Goal: Task Accomplishment & Management: Manage account settings

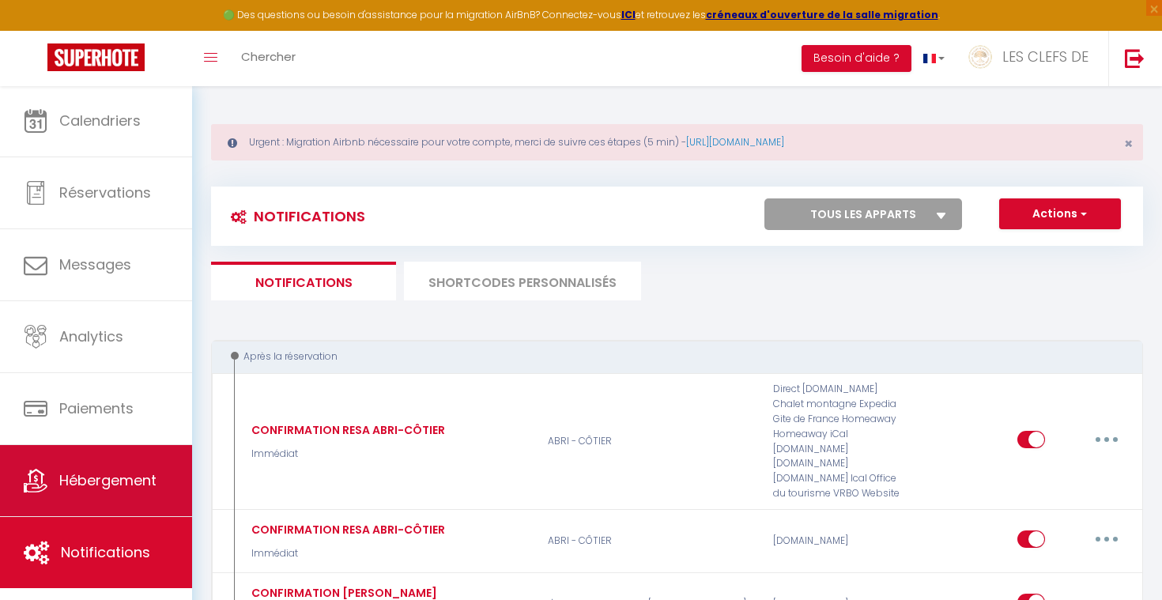
click at [156, 468] on link "Hébergement" at bounding box center [96, 480] width 192 height 71
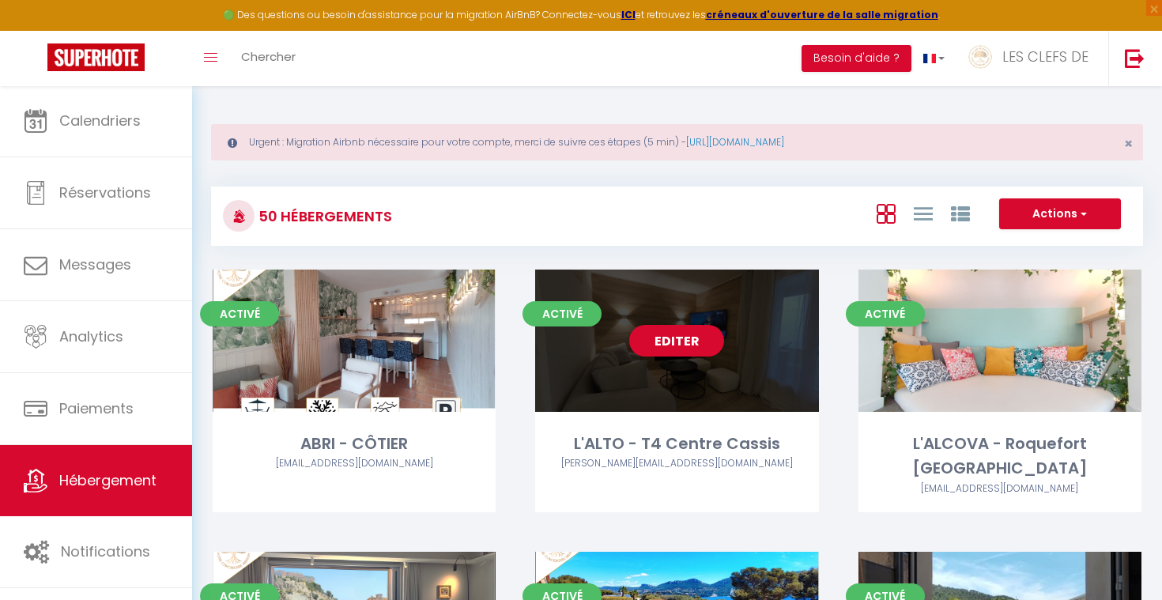
click at [673, 376] on div "Editer" at bounding box center [676, 341] width 283 height 142
select select "3"
select select "2"
select select "1"
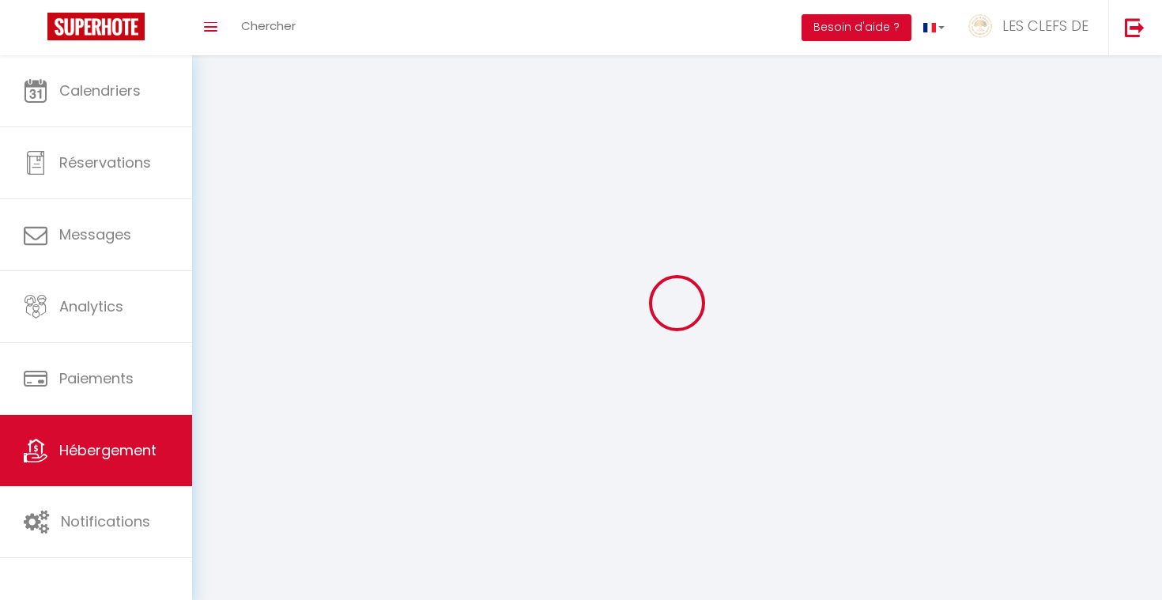
select select
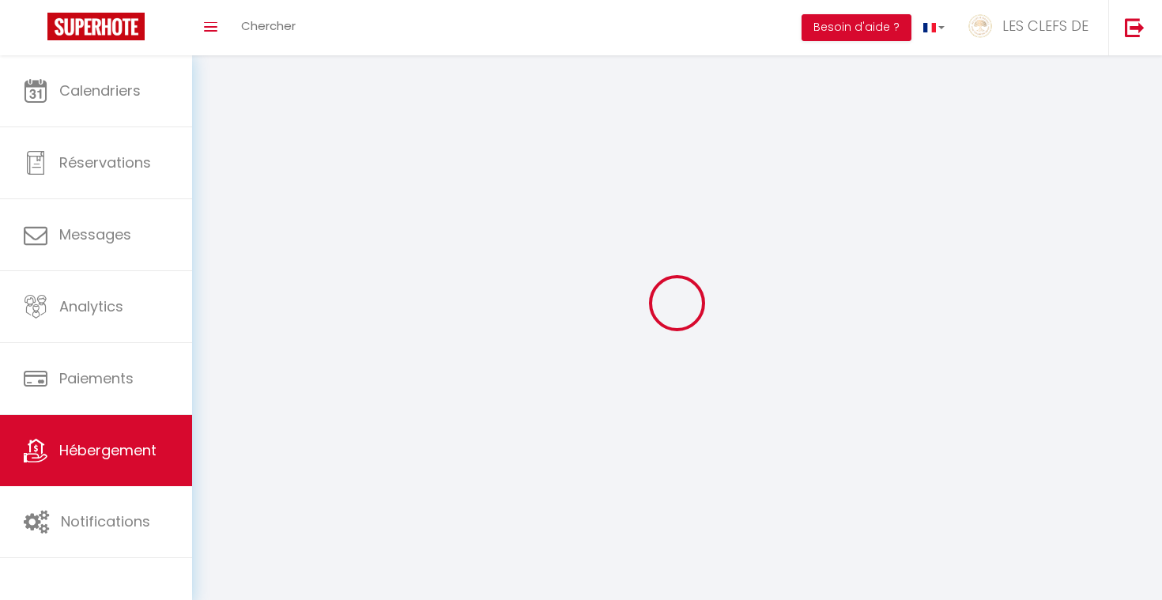
select select
checkbox input "false"
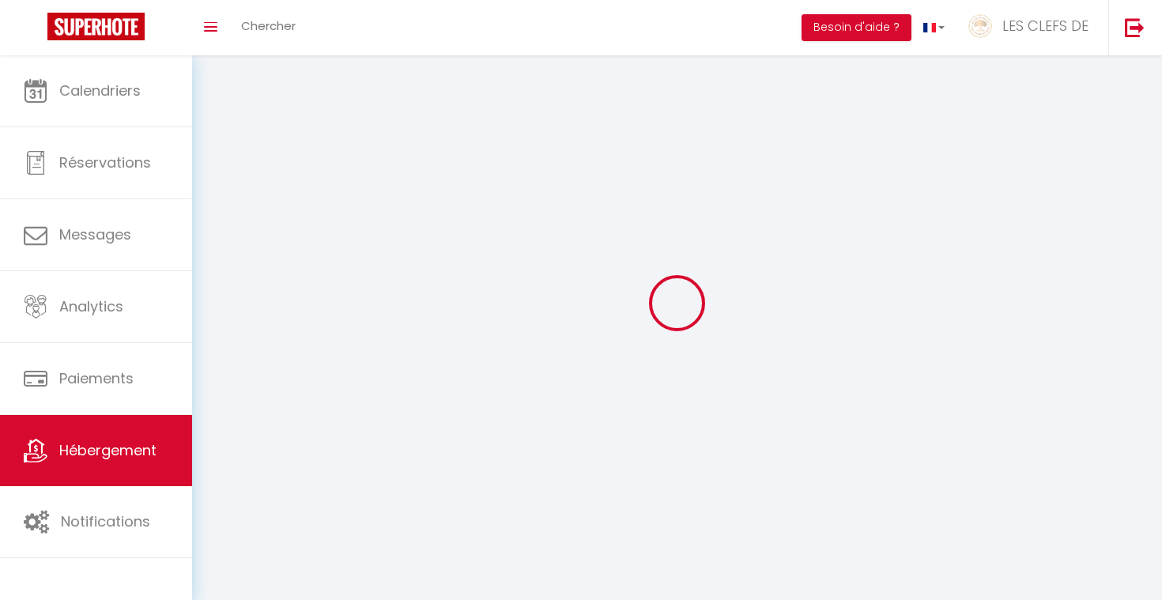
select select
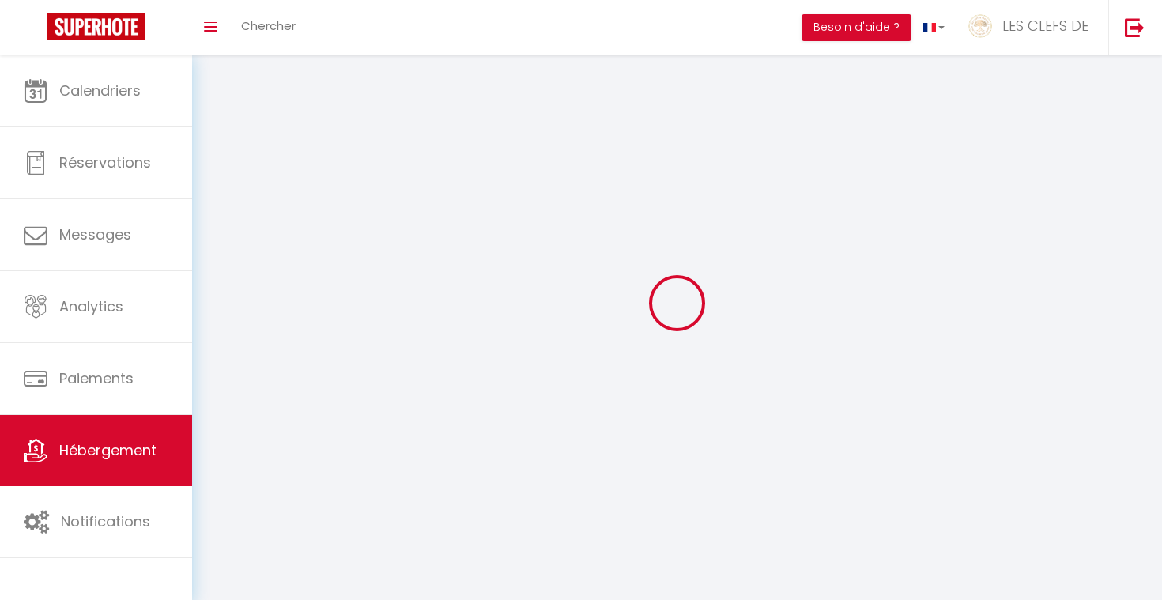
select select
checkbox input "false"
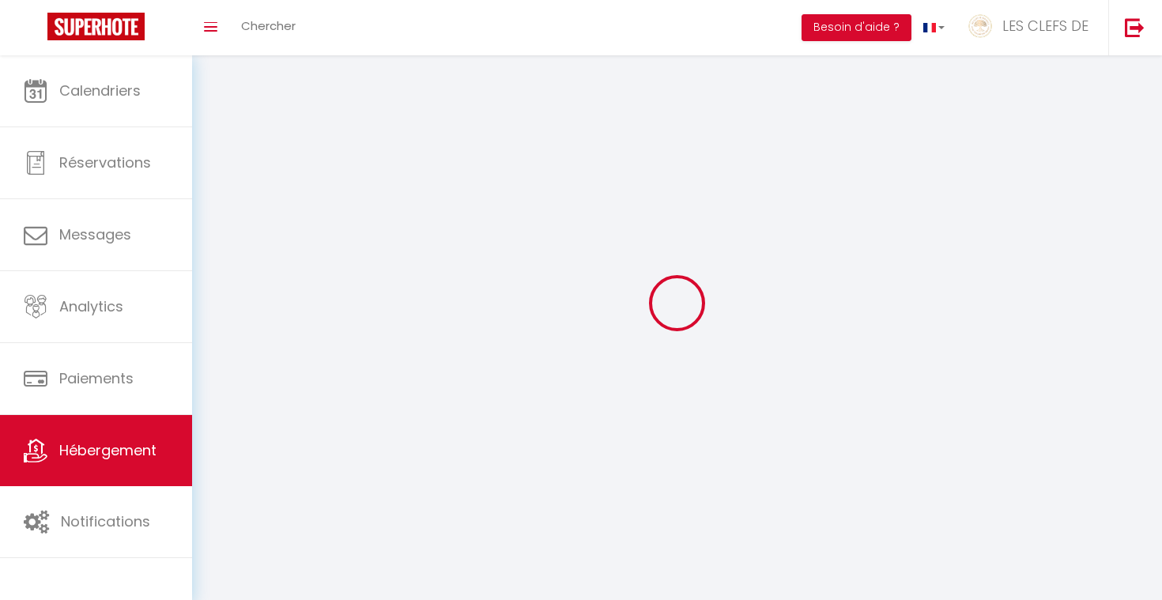
checkbox input "false"
select select
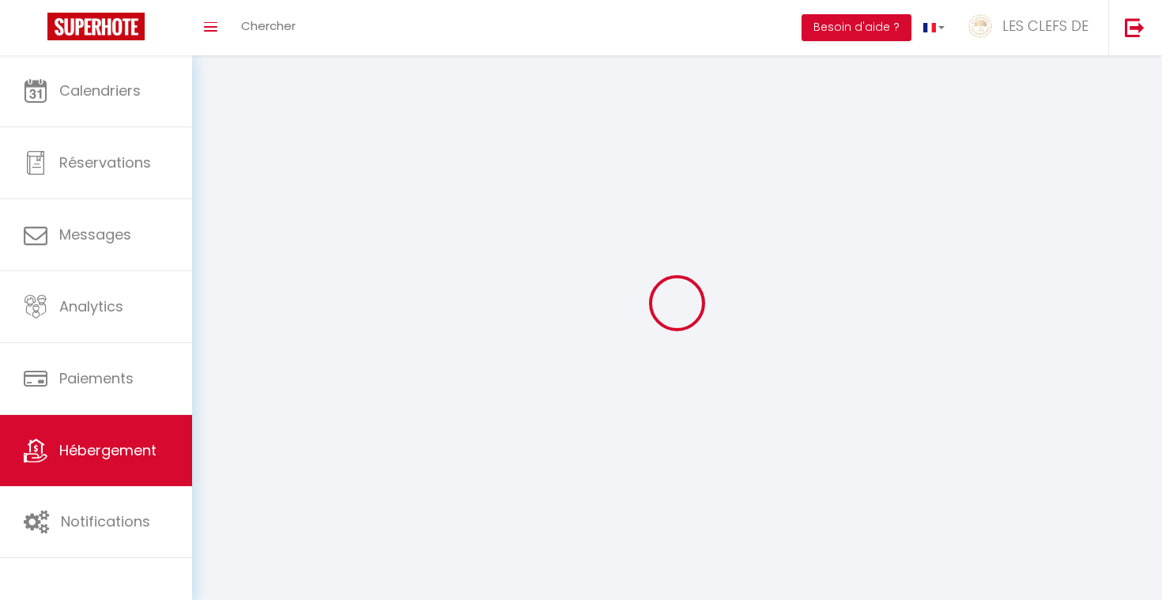
select select
checkbox input "false"
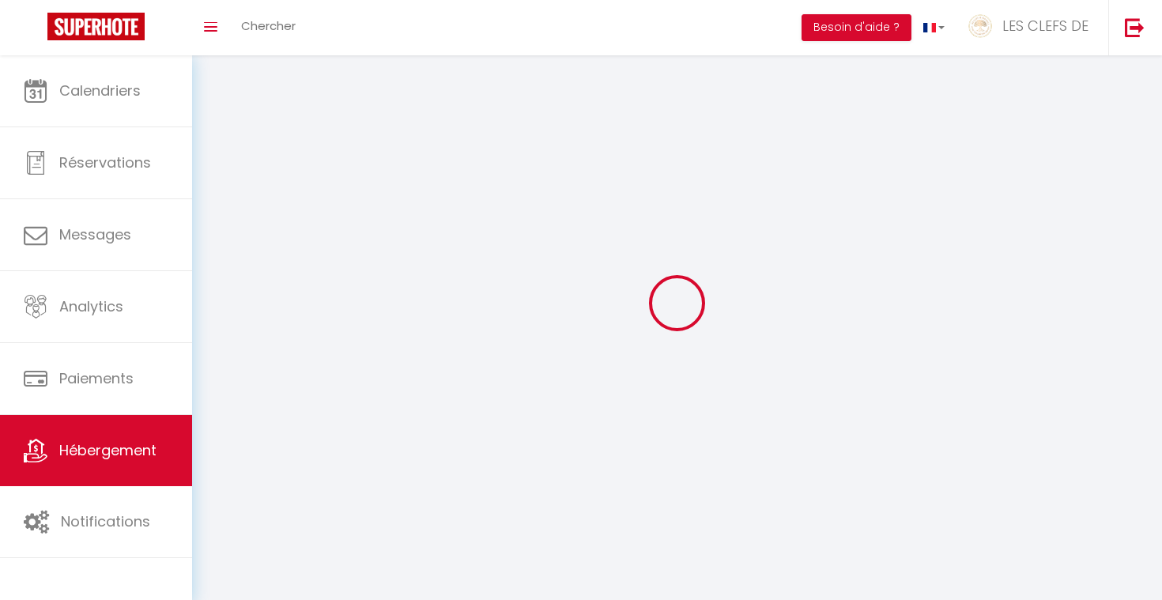
checkbox input "false"
select select
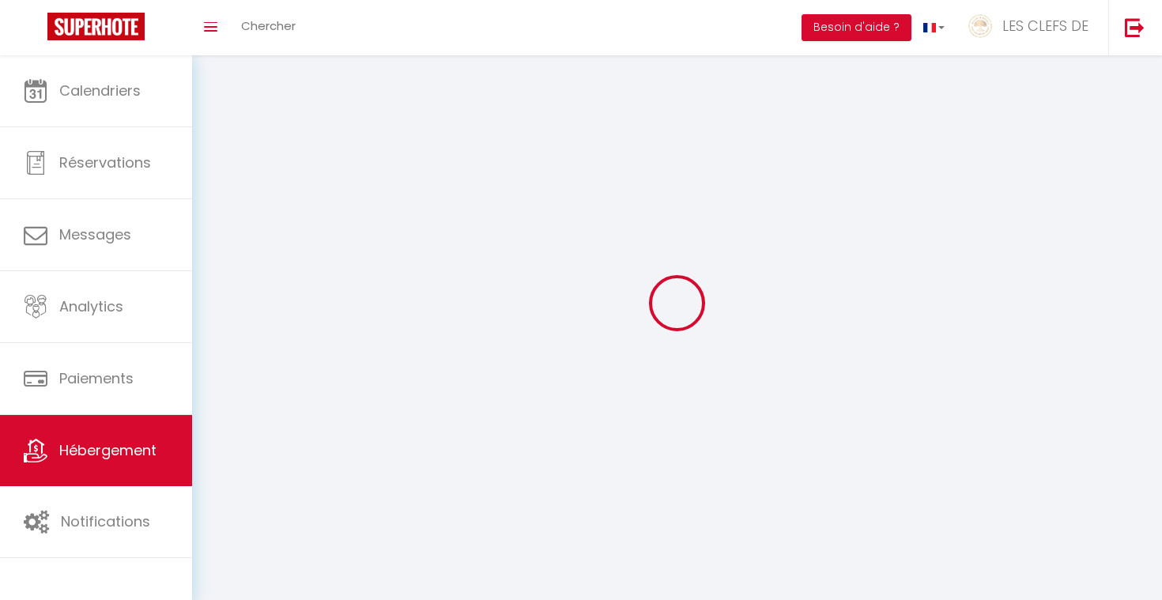
select select
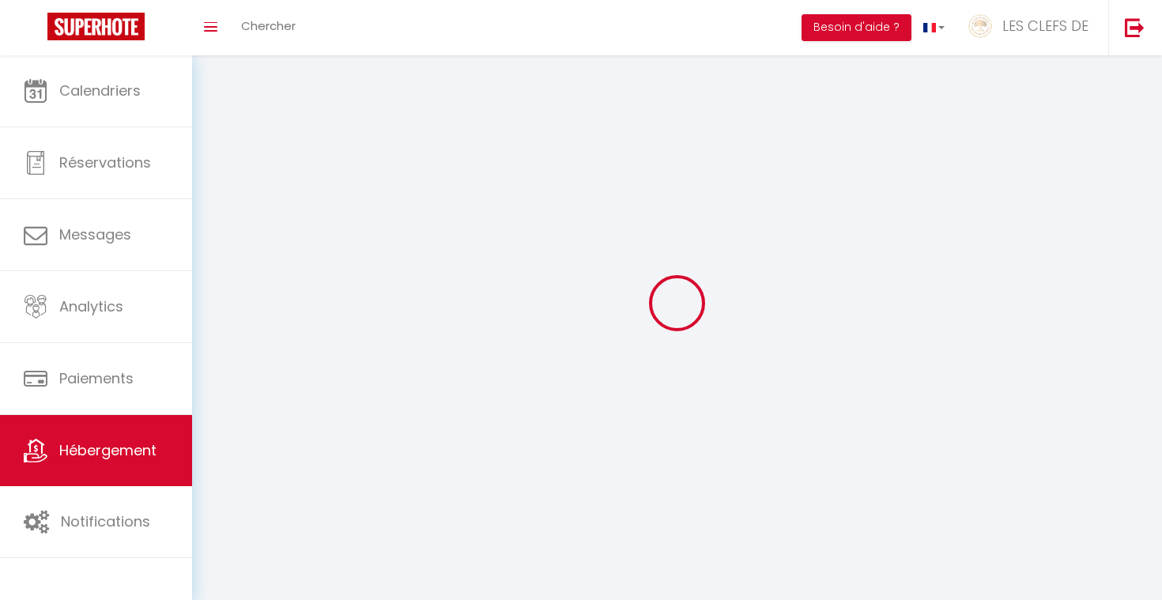
checkbox input "false"
select select
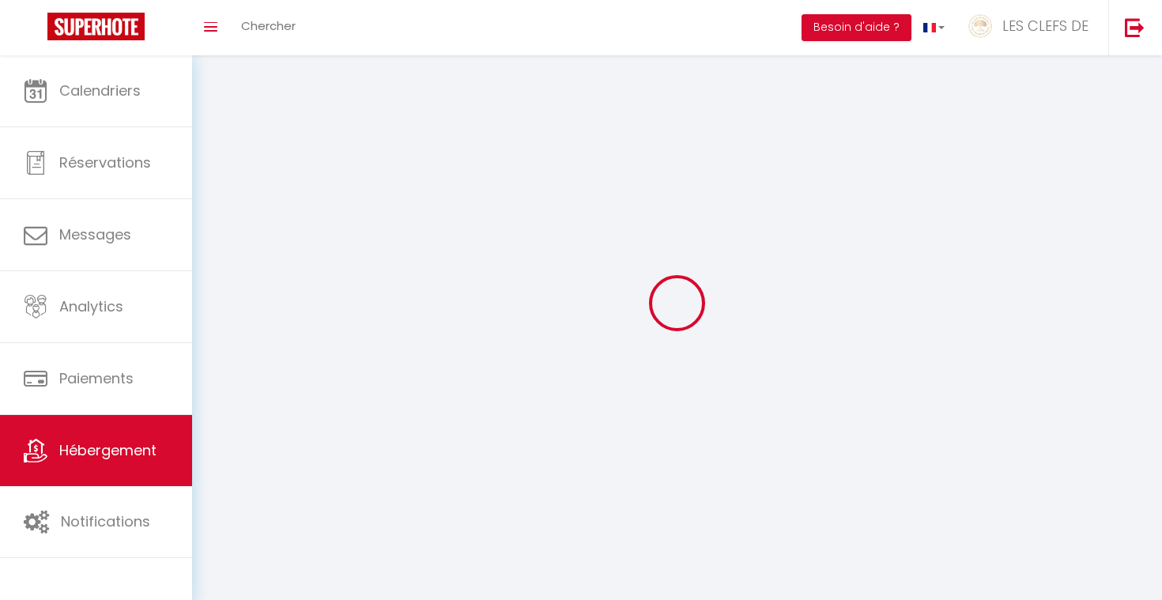
select select
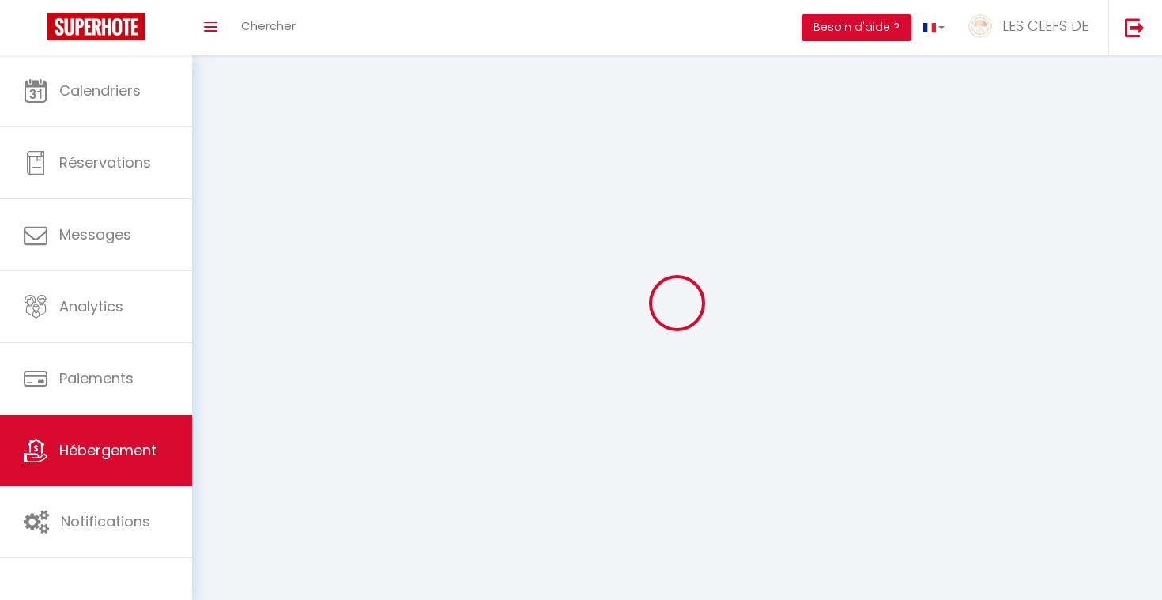
select select
checkbox input "false"
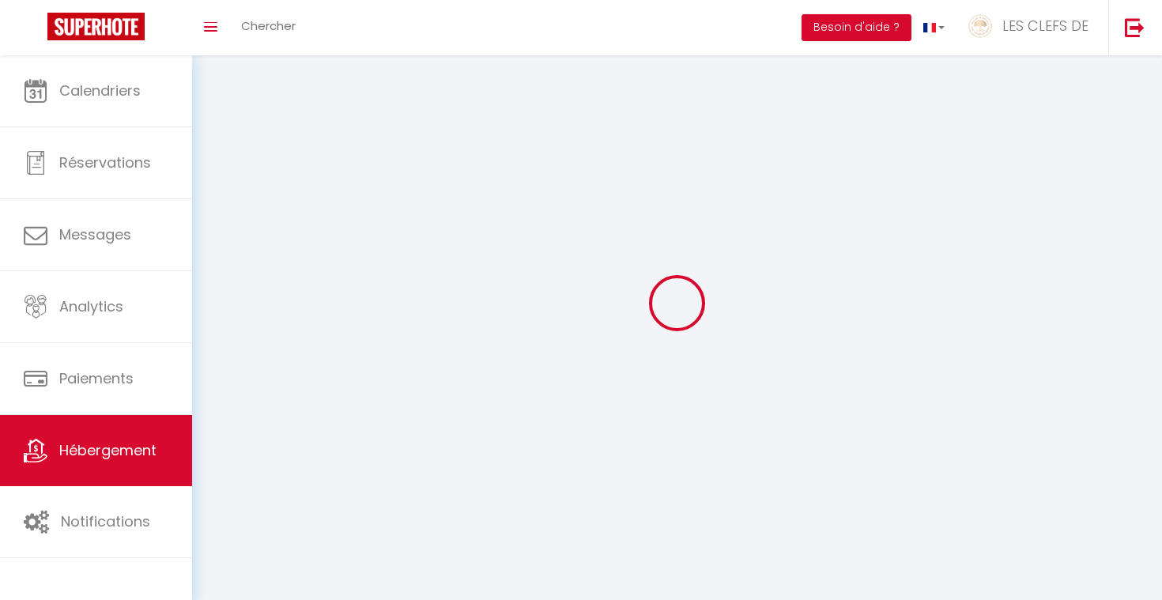
select select
select select "28"
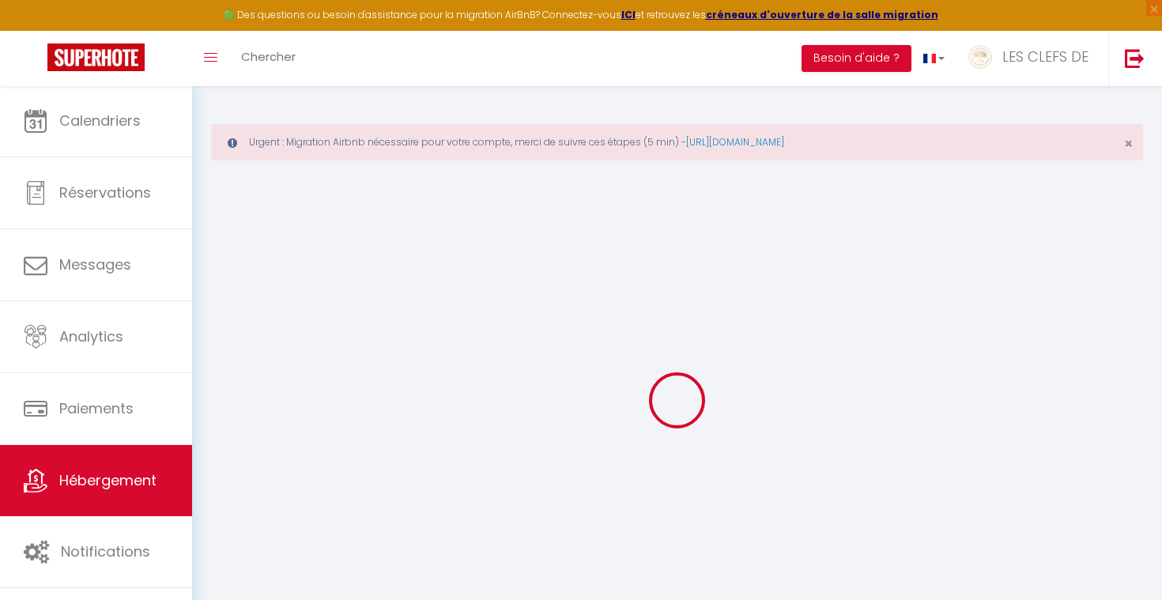
select select
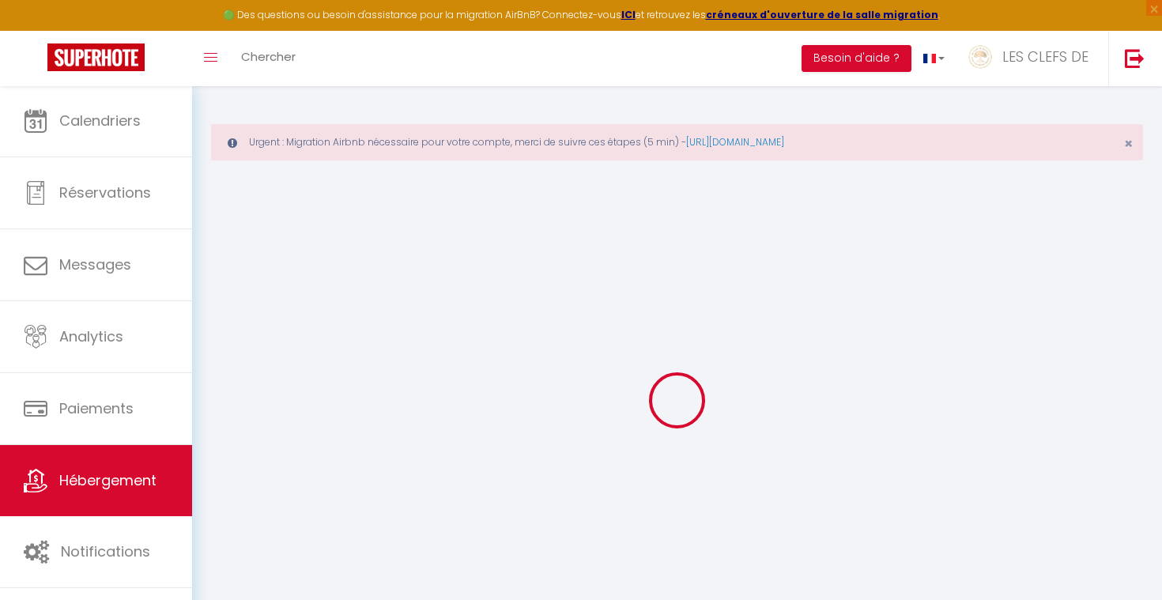
select select
checkbox input "false"
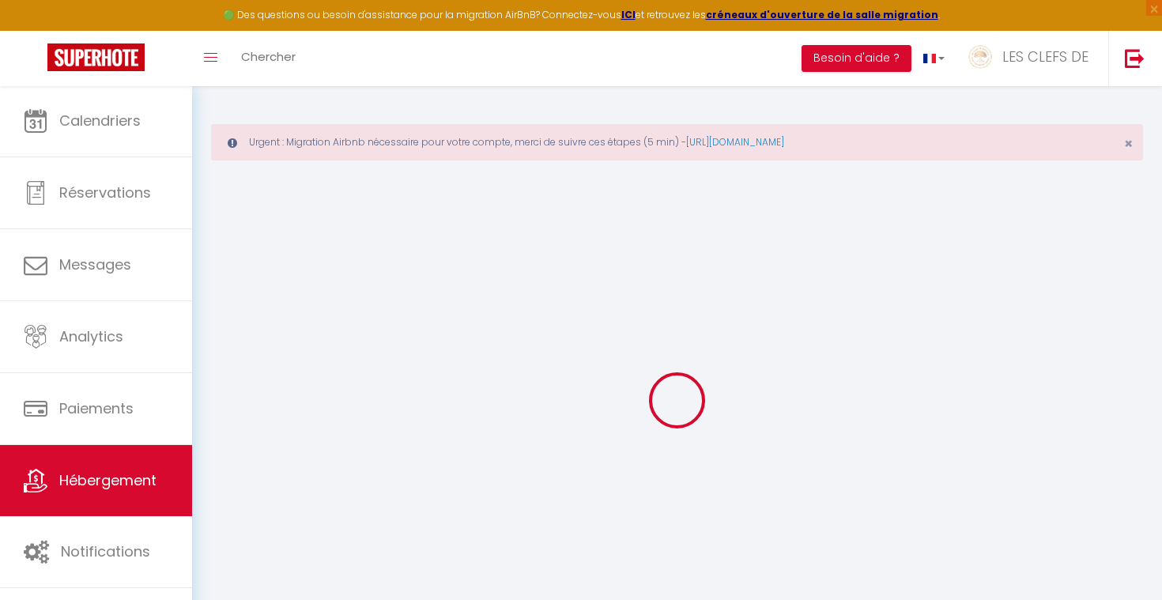
select select
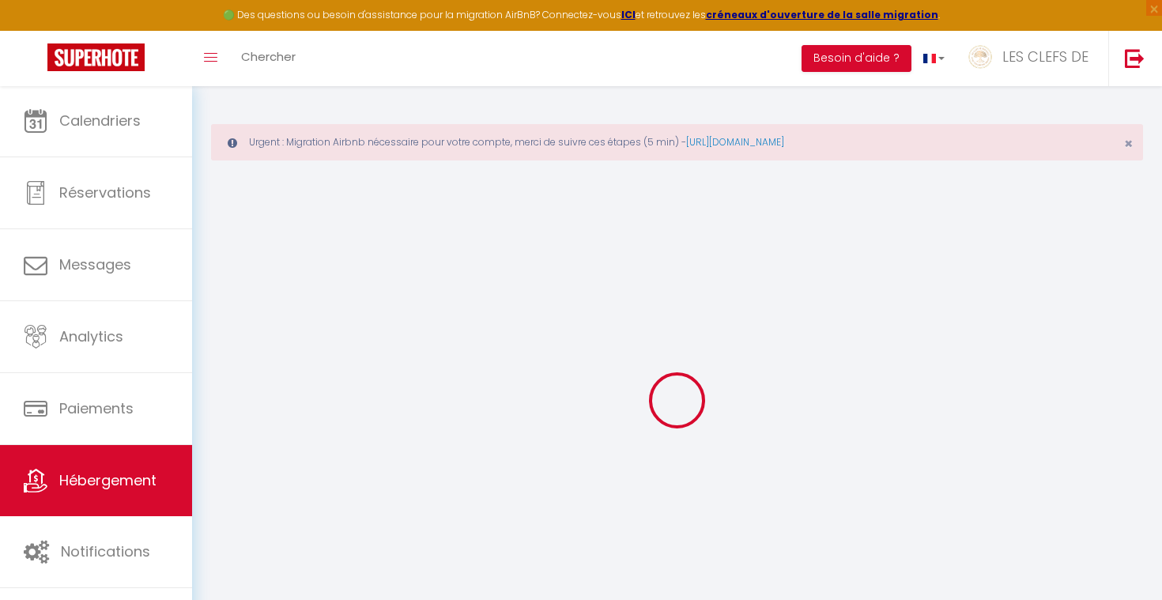
select select
checkbox input "false"
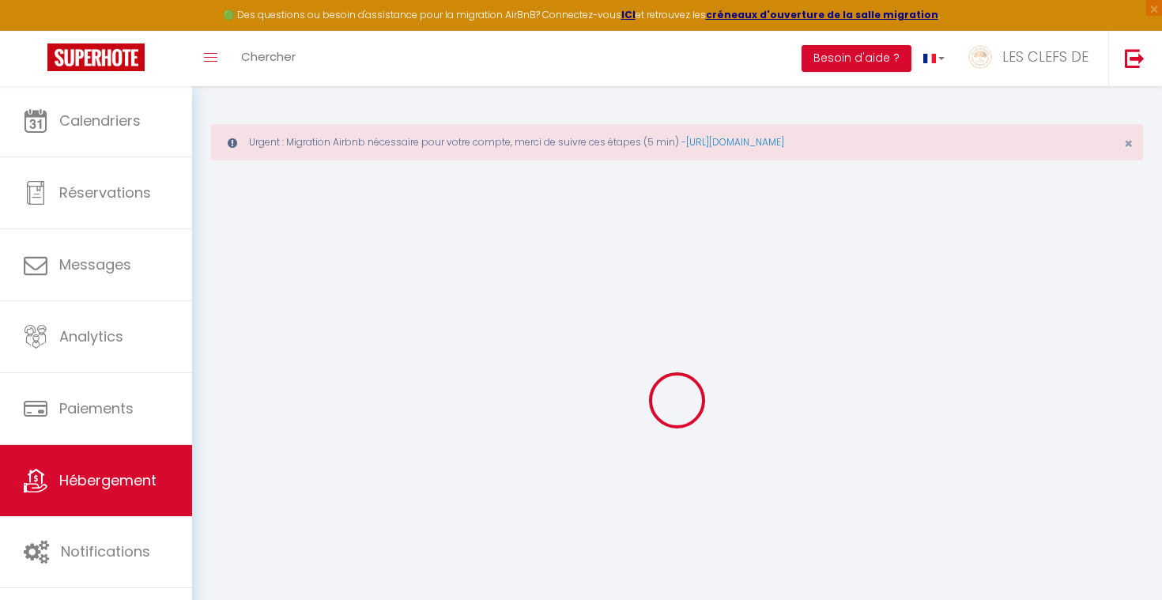
checkbox input "false"
select select
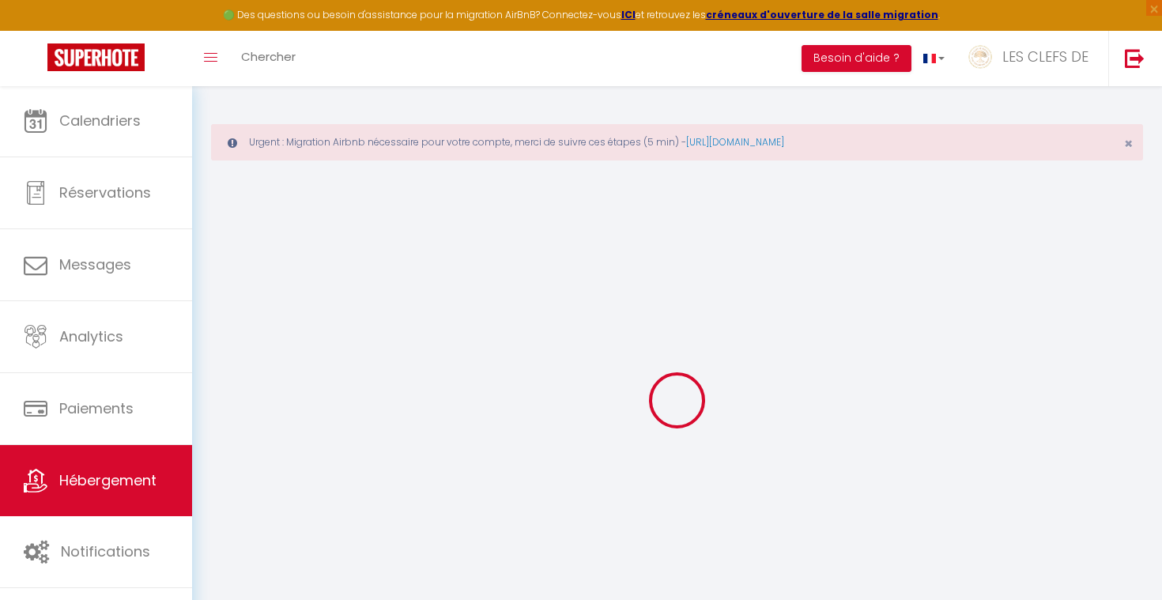
select select
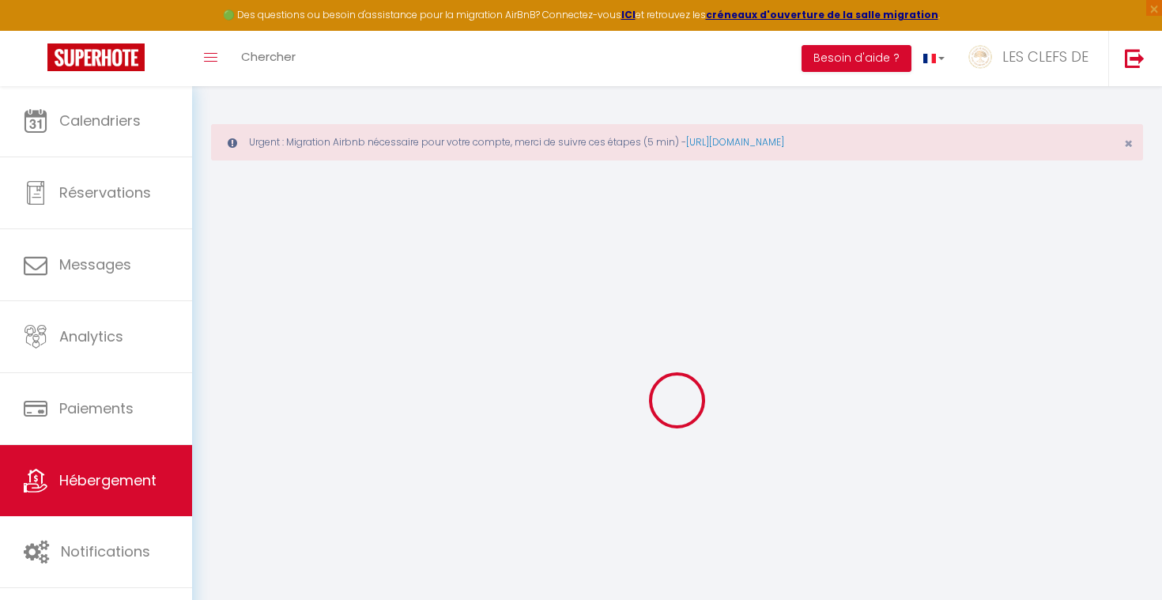
checkbox input "false"
select select
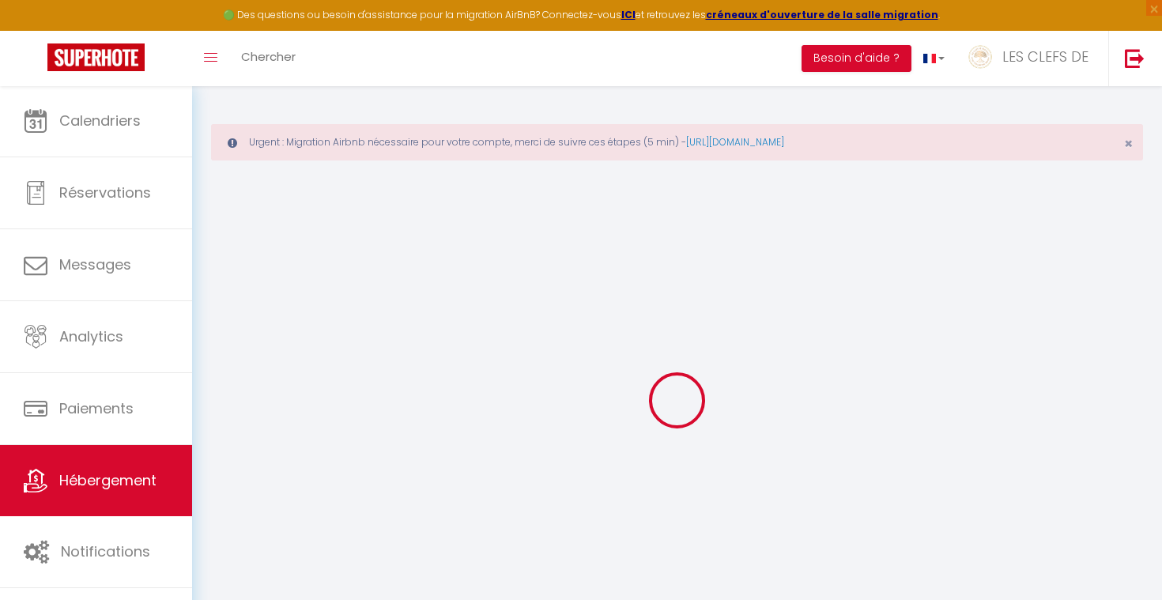
select select
type input "L'ALTO - T4 Centre Cassis"
type input "SCI"
type input "VALOISON"
type input "[STREET_ADDRESS]"
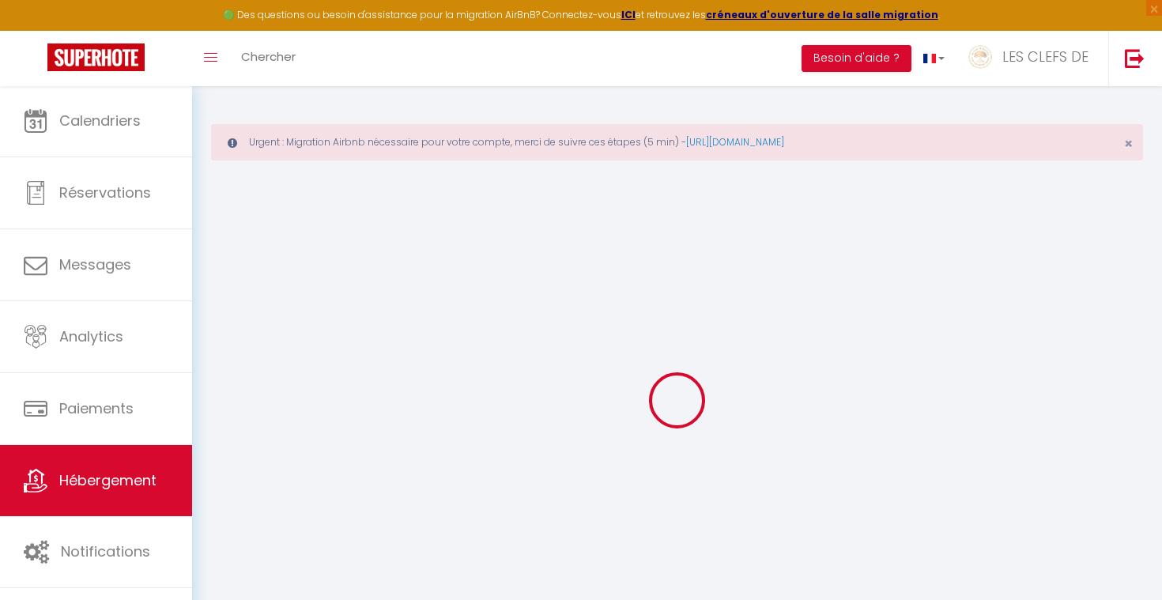
type input "13260"
type input "Cassis"
select select "5"
select select "2"
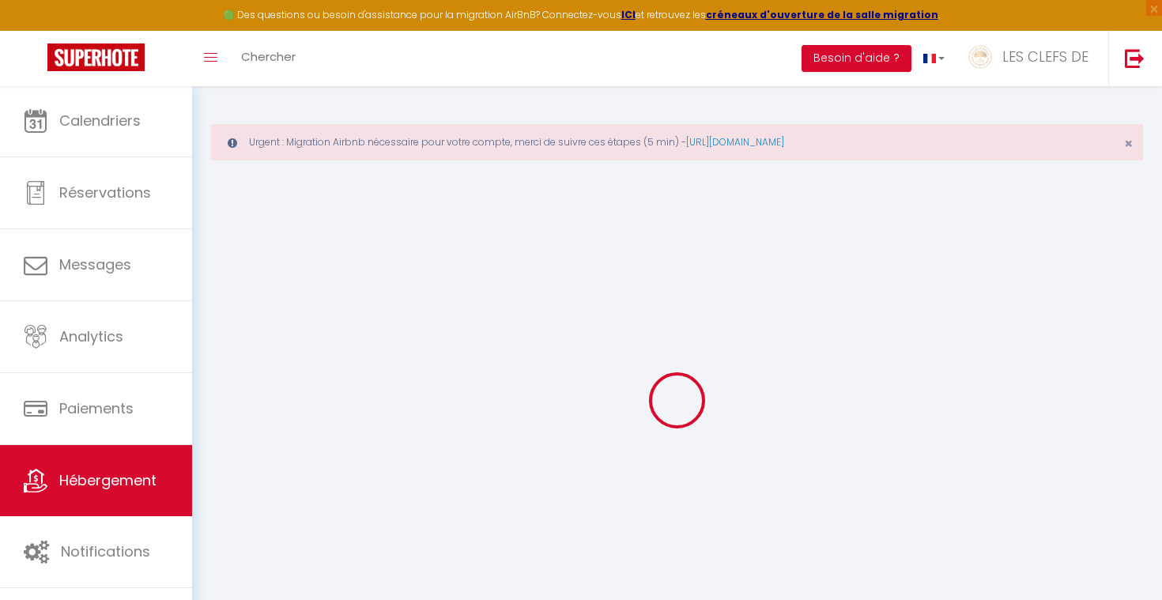
type input "150"
type input "100"
type input "2.60"
type input "900"
type input "10"
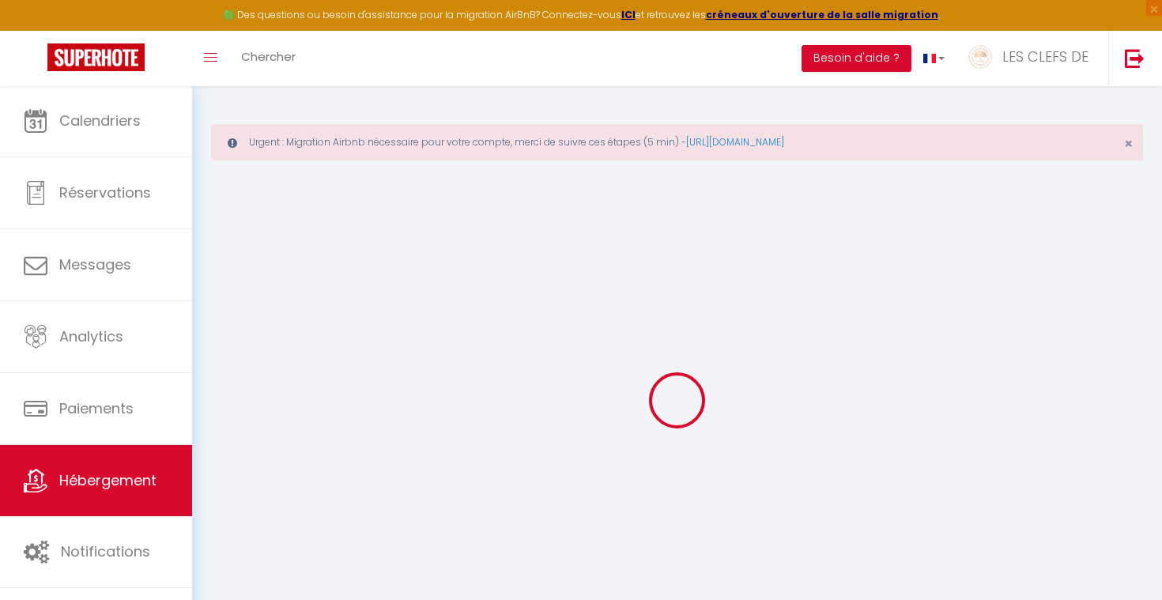
select select
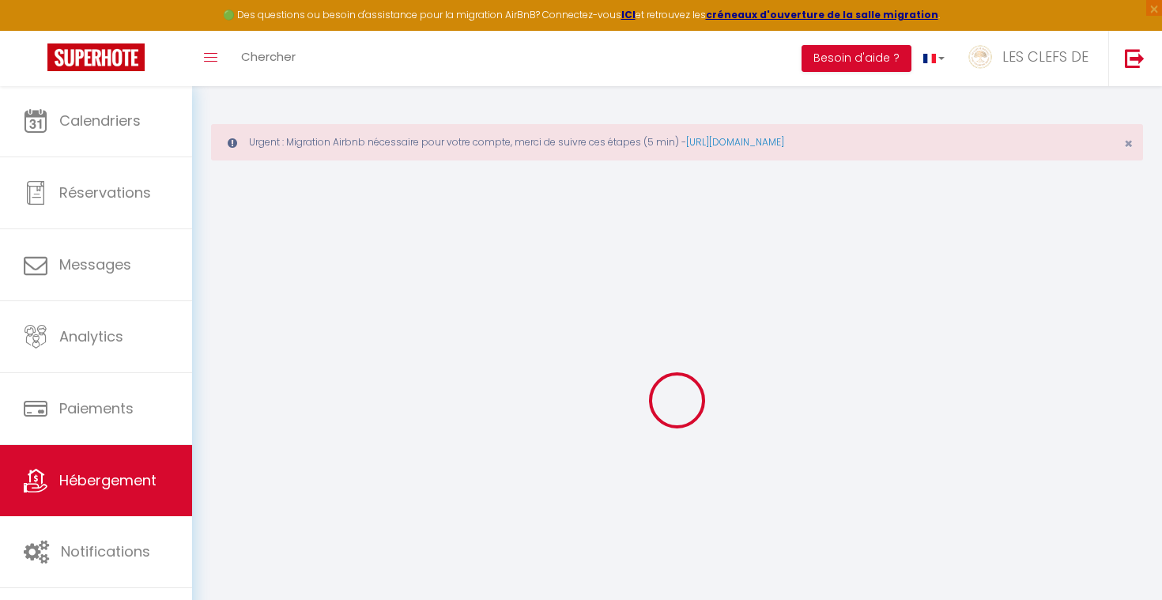
type input "Sur réservation"
type input "13260"
type input "Cassis"
type input "[EMAIL_ADDRESS][DOMAIN_NAME]"
select select "7562"
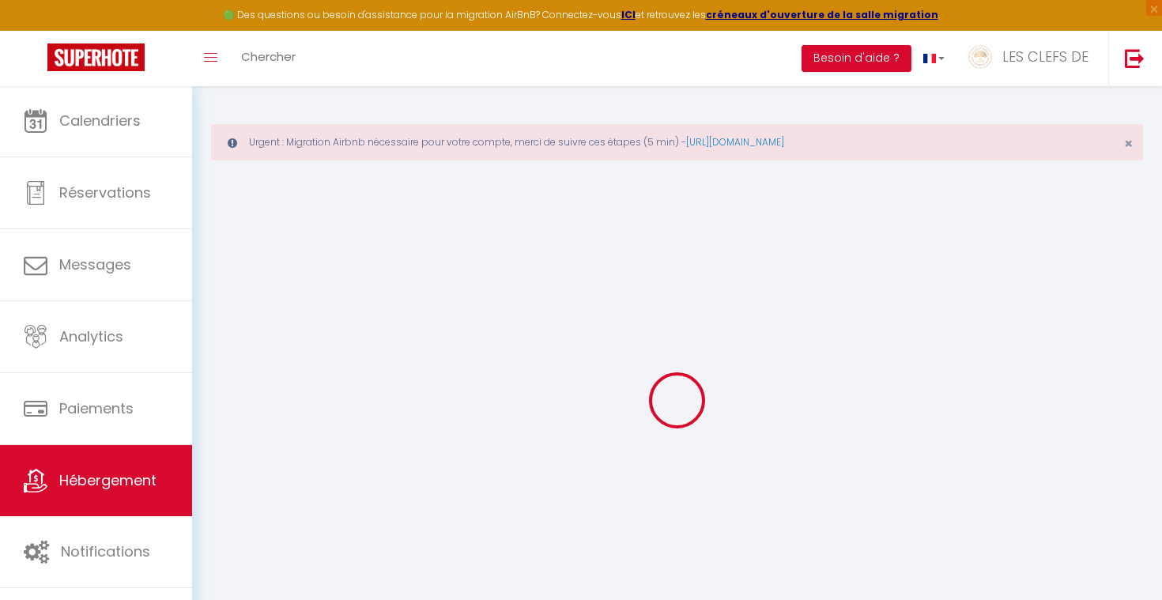
checkbox input "false"
checkbox input "true"
checkbox input "false"
type input "0"
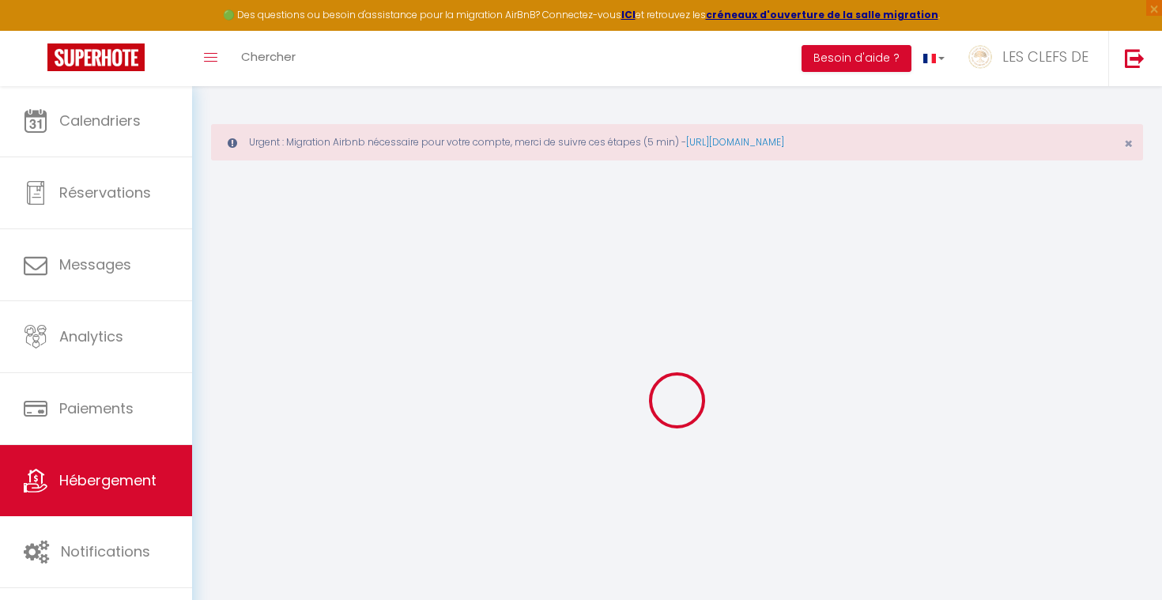
type input "0"
select select
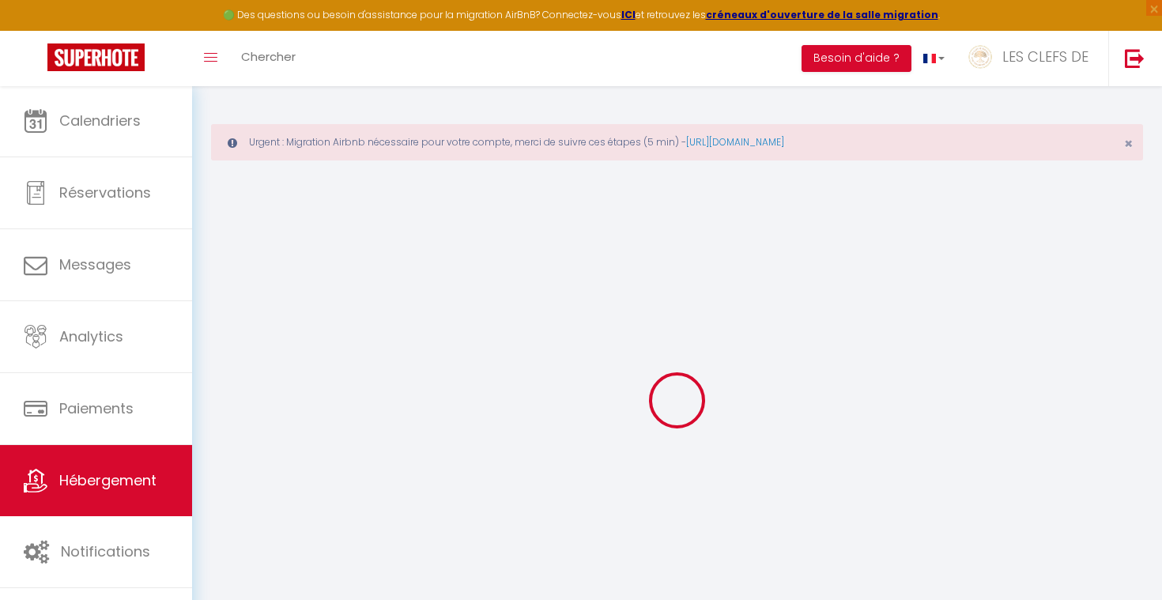
select select
checkbox input "false"
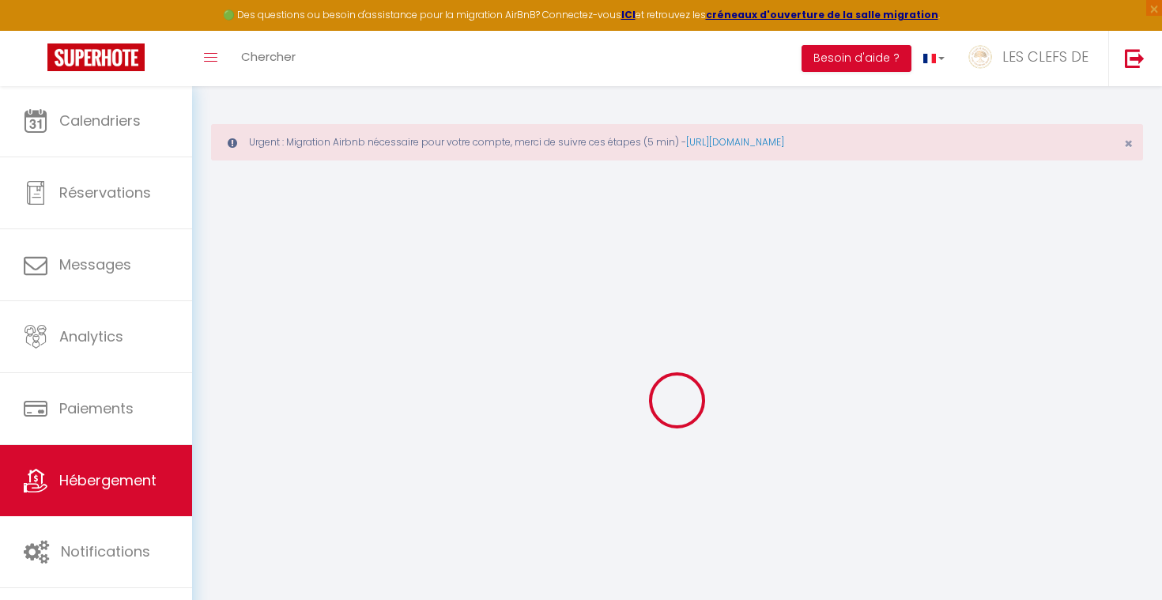
checkbox input "true"
checkbox input "false"
select select
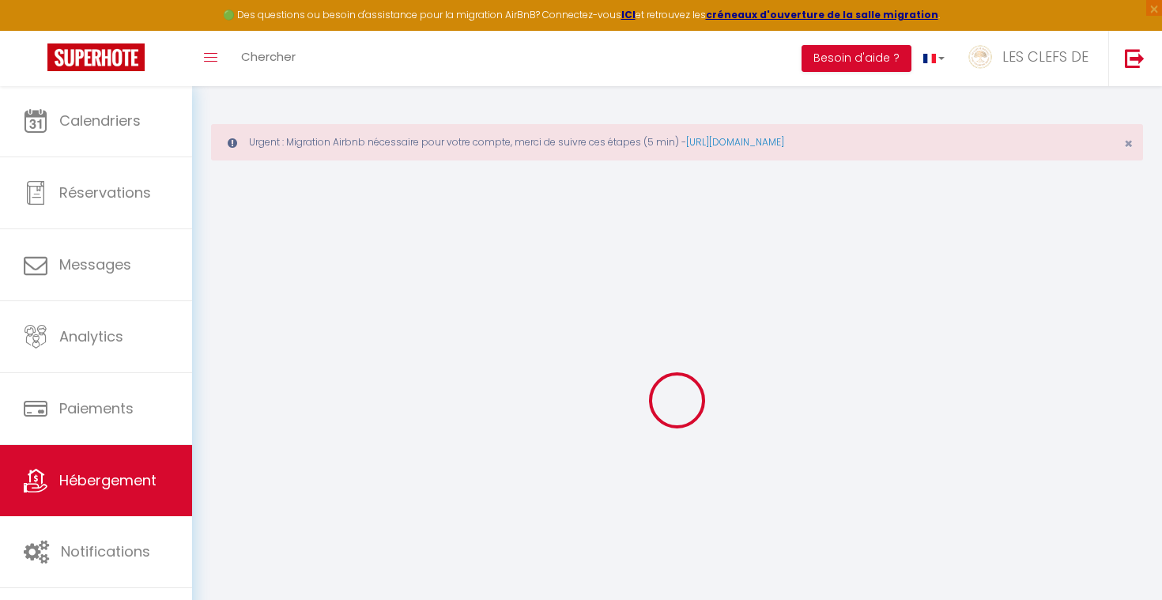
select select
checkbox input "false"
checkbox input "true"
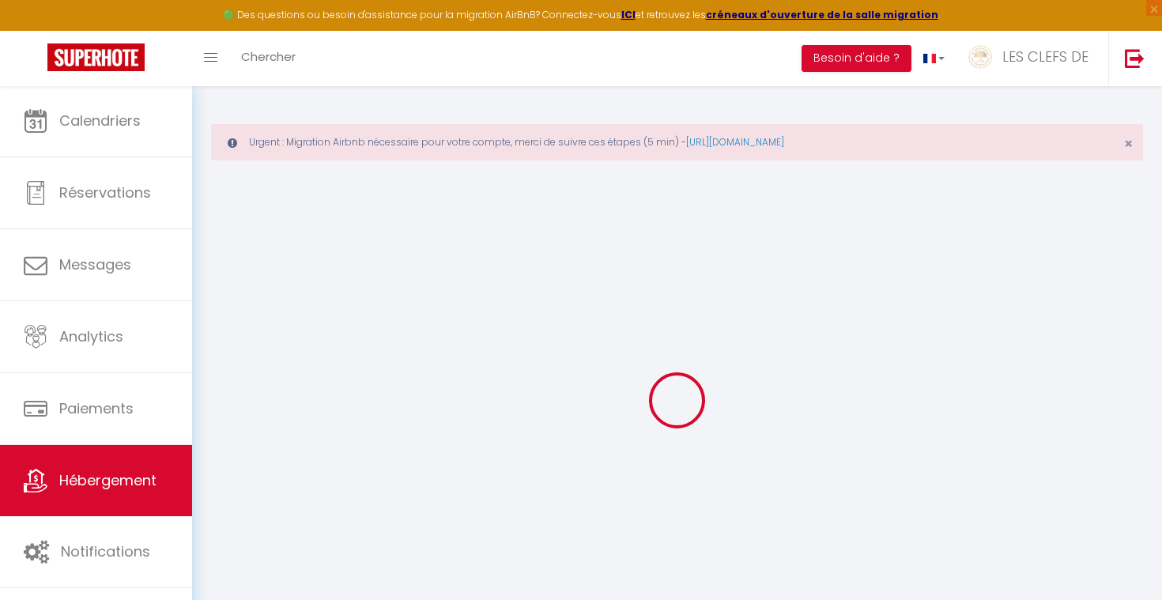
checkbox input "false"
checkbox input "true"
checkbox input "false"
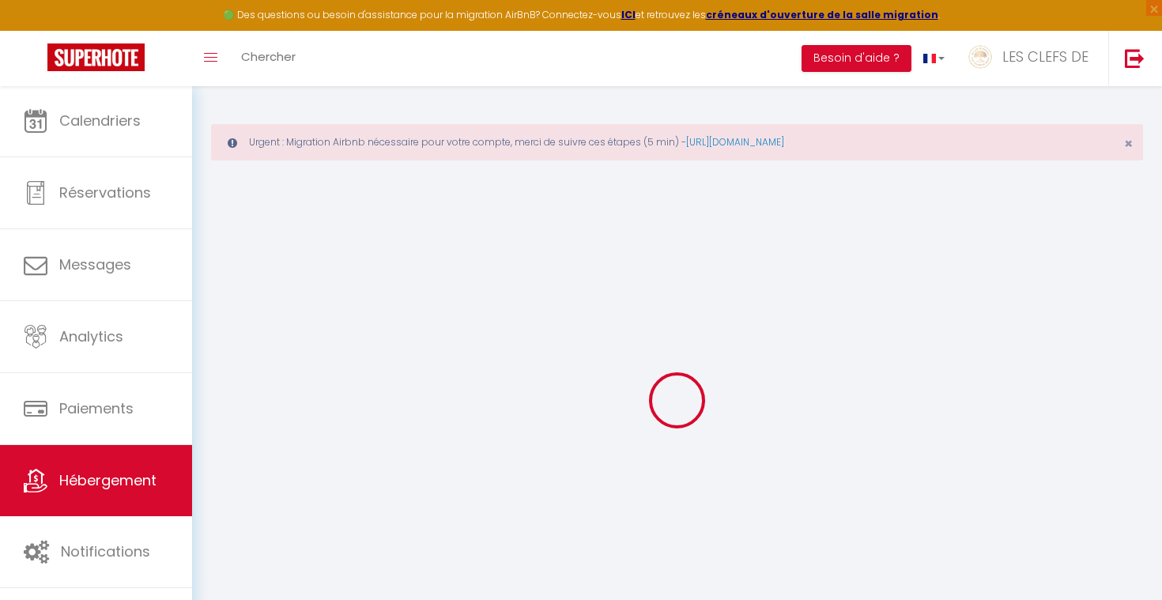
select select "16:00"
select select "23:45"
select select "10:00"
select select "15"
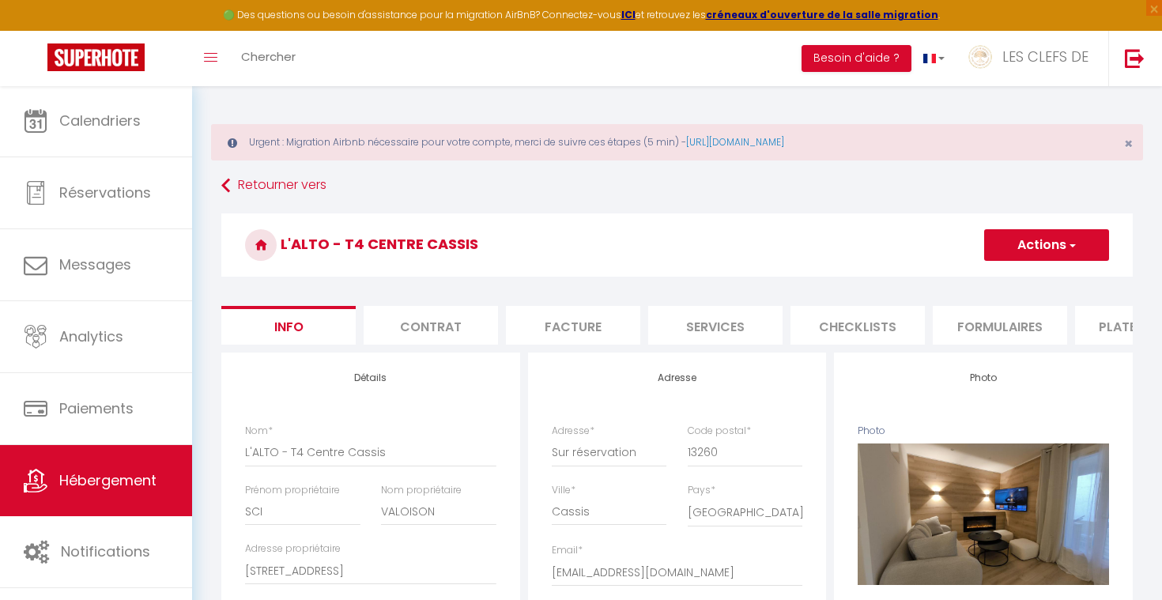
checkbox input "false"
checkbox input "true"
checkbox input "false"
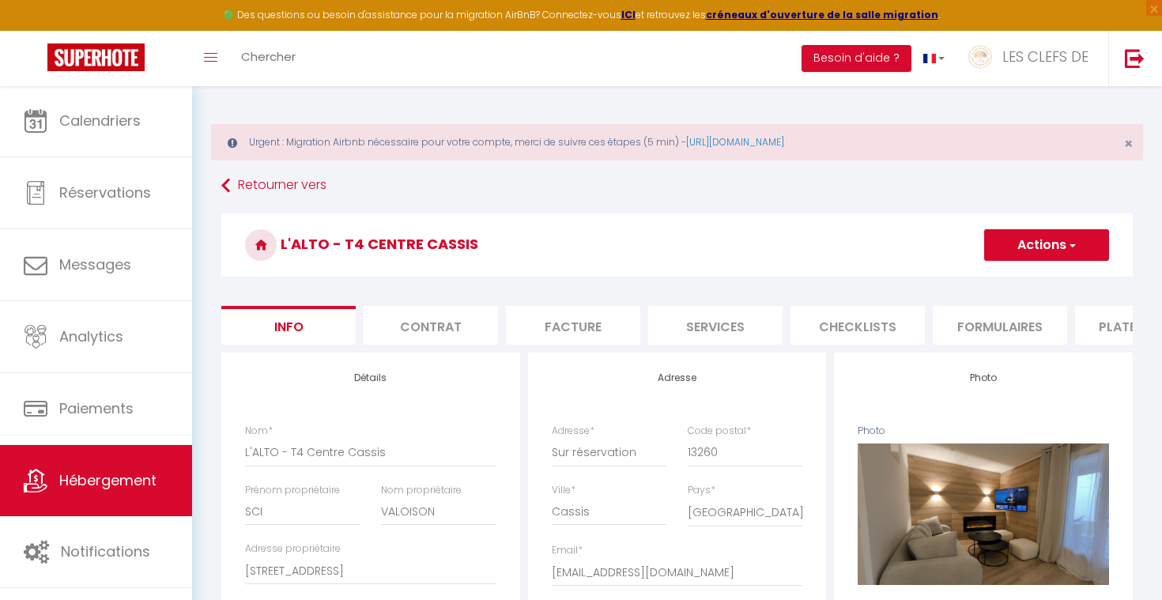
checkbox input "false"
checkbox input "true"
checkbox input "false"
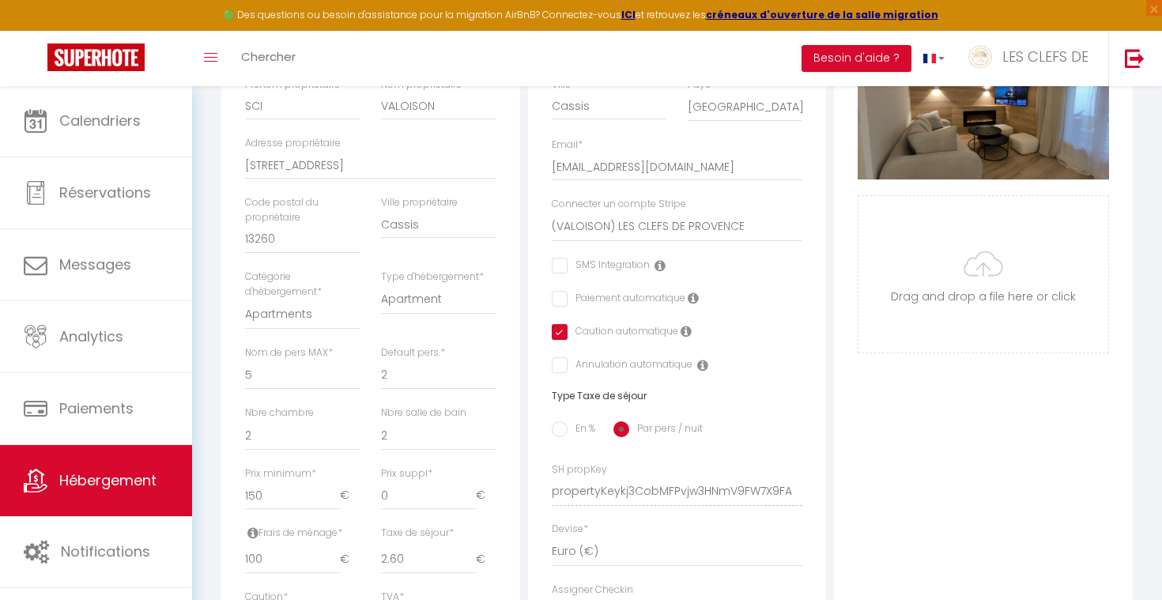
scroll to position [402, 0]
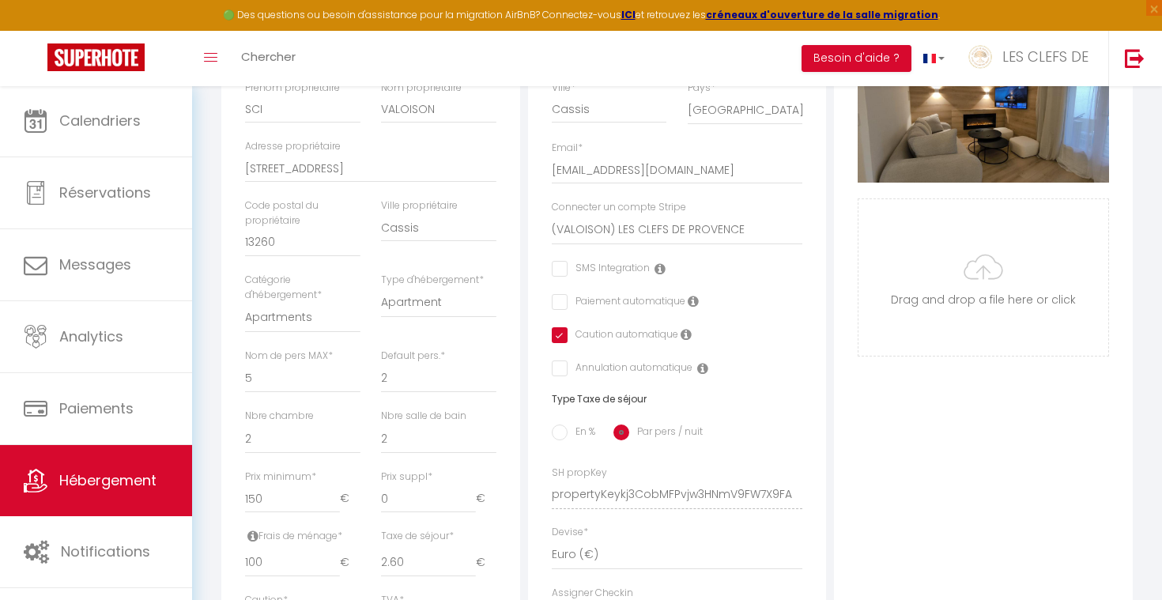
checkbox input "false"
checkbox input "true"
checkbox input "false"
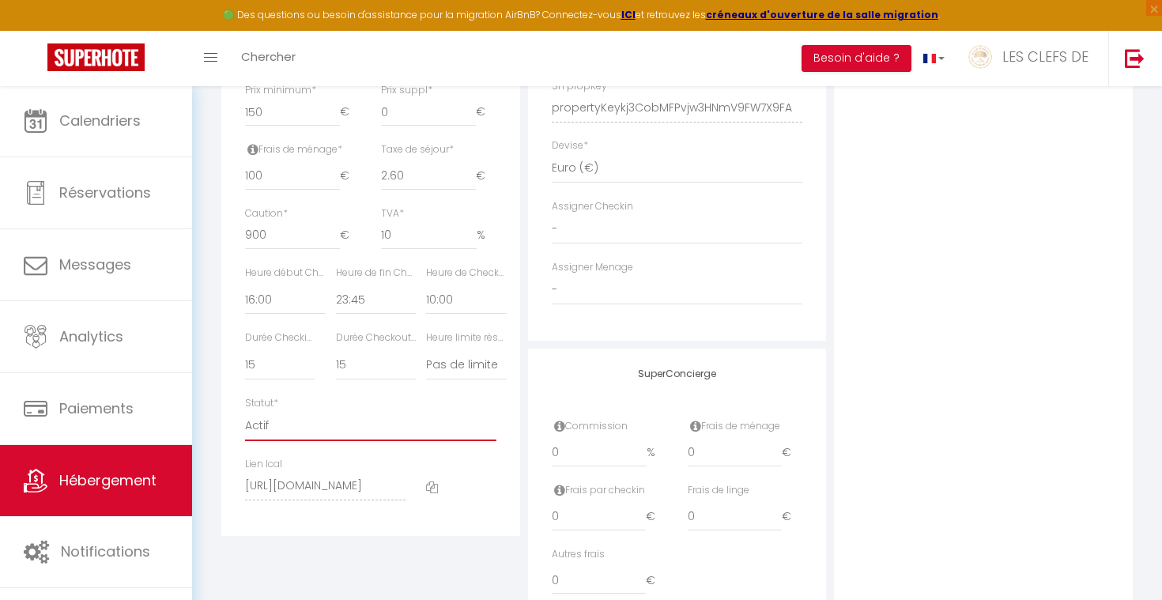
scroll to position [819, 0]
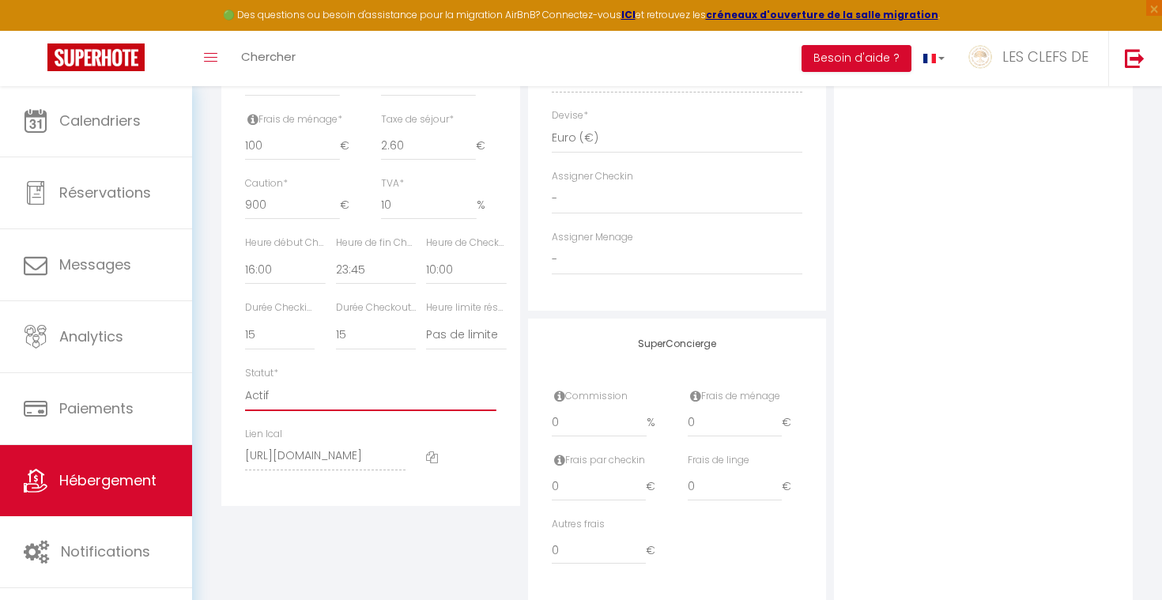
click at [479, 300] on label "Heure limite réservation" at bounding box center [466, 307] width 80 height 15
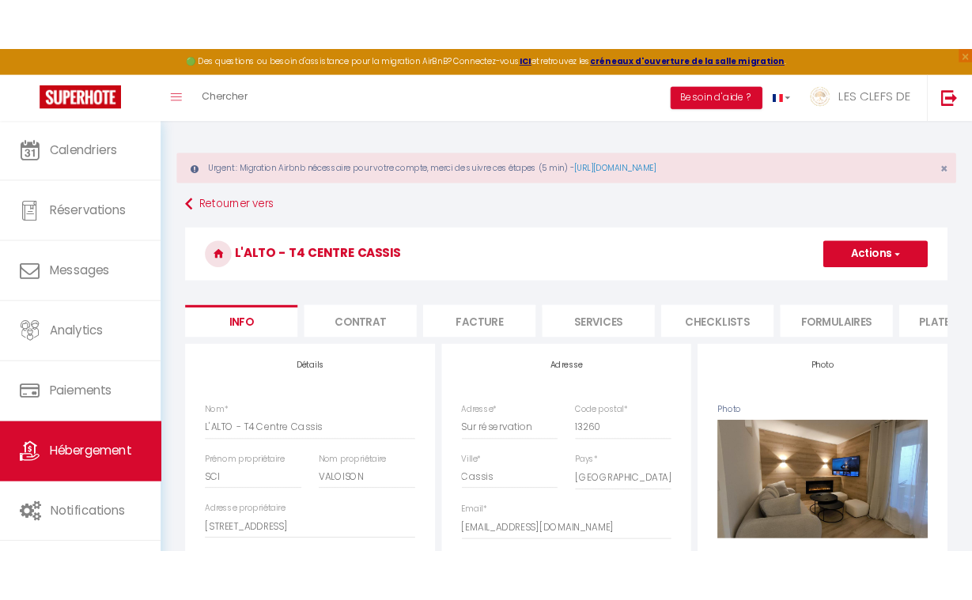
scroll to position [0, 0]
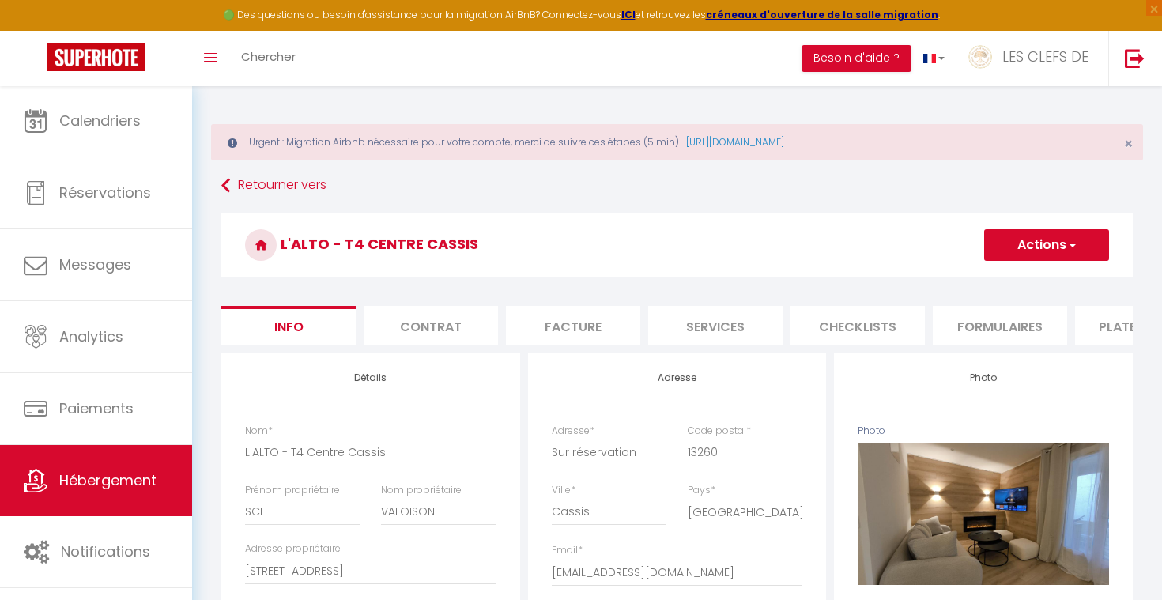
click at [1062, 248] on button "Actions" at bounding box center [1047, 245] width 125 height 32
click at [1007, 278] on input "Enregistrer" at bounding box center [984, 280] width 59 height 16
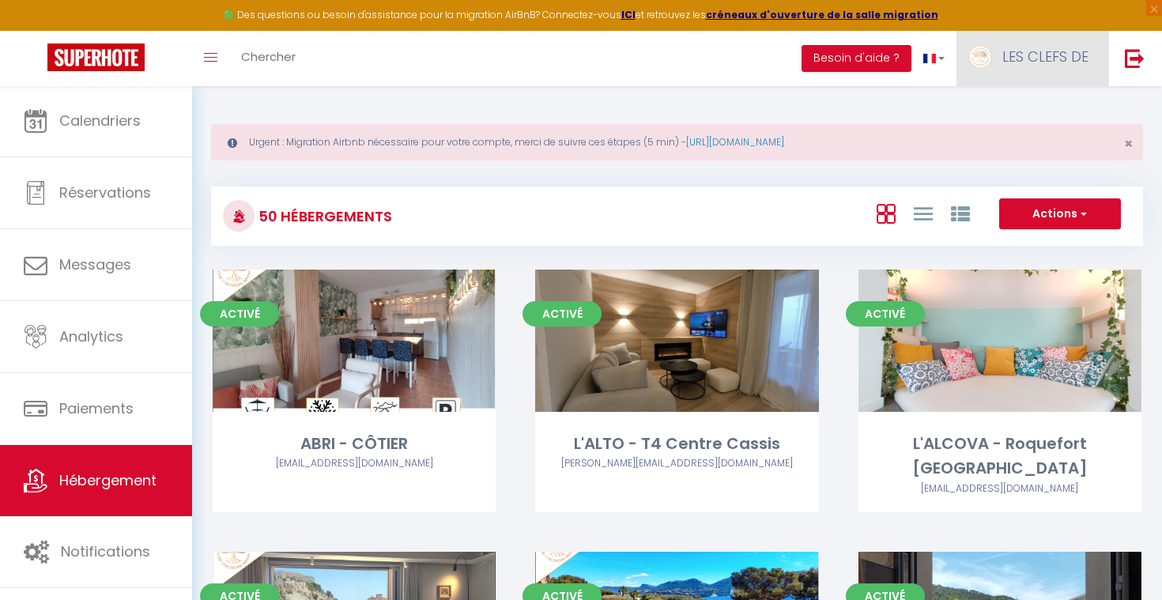
click at [1011, 41] on link "LES CLEFS DE" at bounding box center [1033, 58] width 152 height 55
click at [1041, 111] on link "Paramètres" at bounding box center [1045, 109] width 117 height 27
select select "28"
select select "fr"
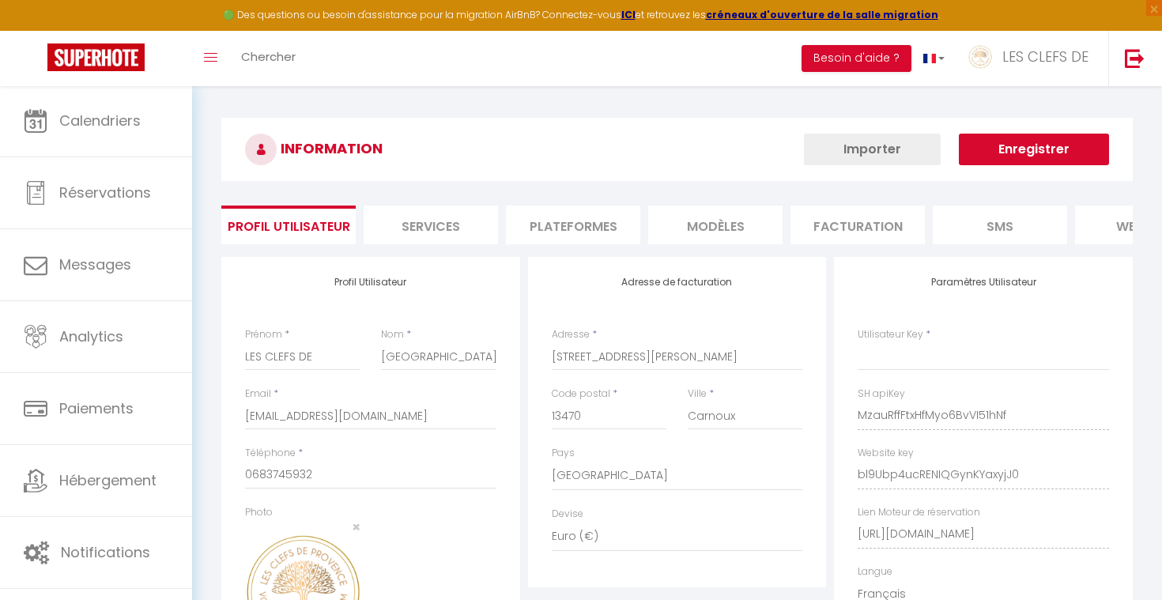
type input "MzauRffFtxHfMyo6BvVI51hNf"
type input "bl9Ubp4ucRENIQGynKYaxyjJ0"
type input "[URL][DOMAIN_NAME]"
select select "fr"
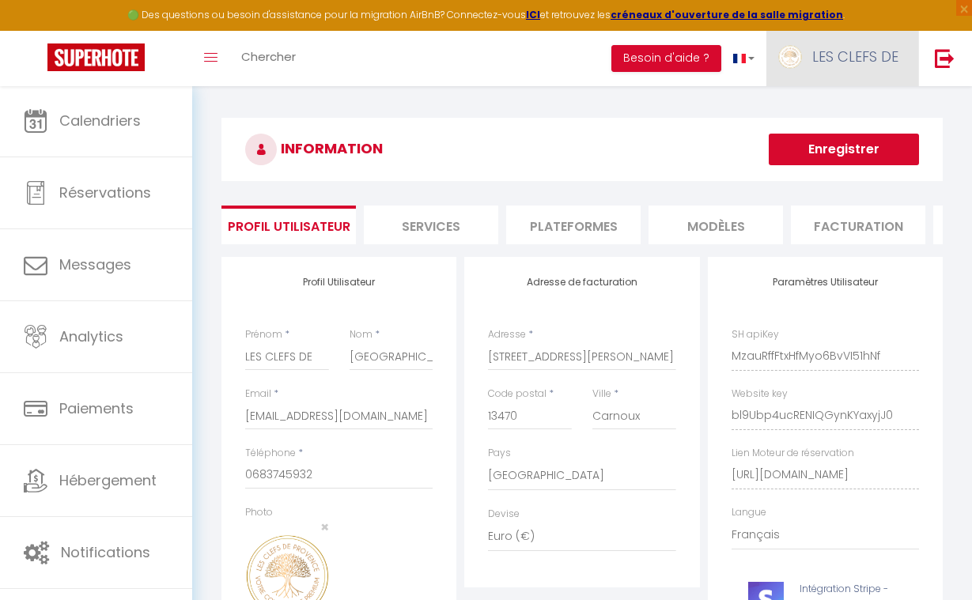
click at [841, 55] on span "LES CLEFS DE" at bounding box center [855, 57] width 86 height 20
click at [830, 138] on link "Équipe" at bounding box center [854, 138] width 117 height 27
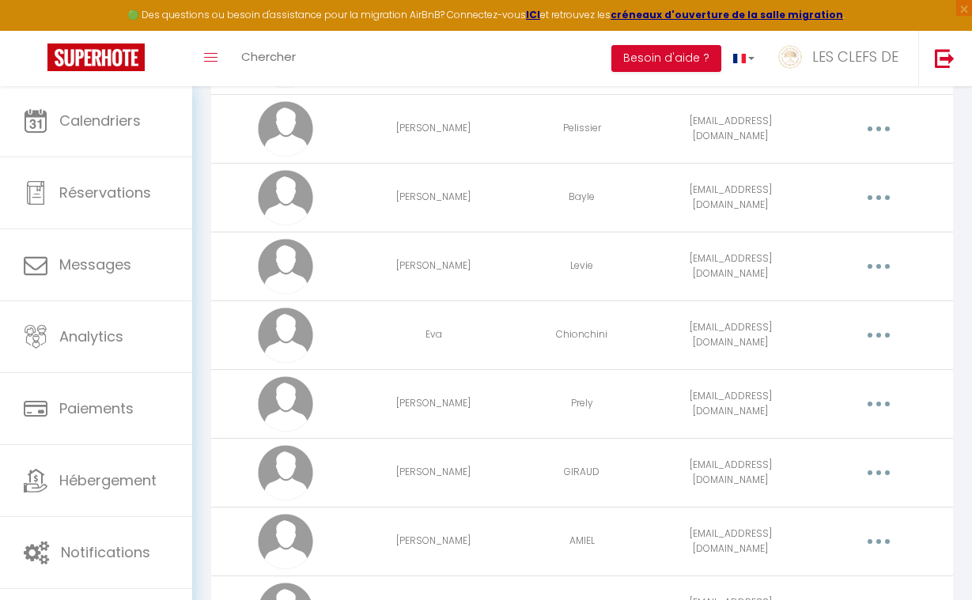
scroll to position [937, 0]
click at [882, 266] on button "button" at bounding box center [879, 266] width 42 height 30
click at [822, 302] on link "Editer" at bounding box center [836, 304] width 117 height 27
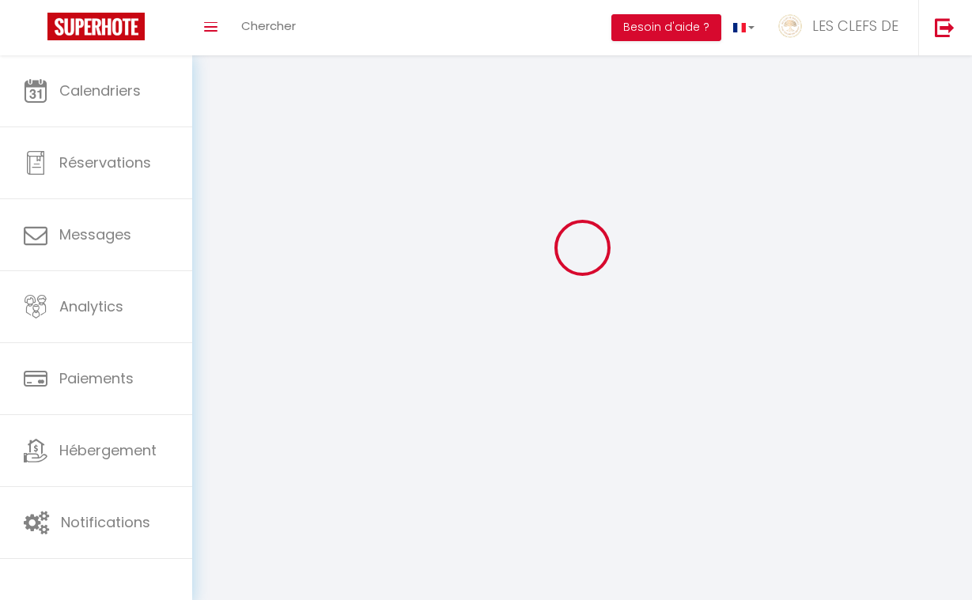
scroll to position [55, 0]
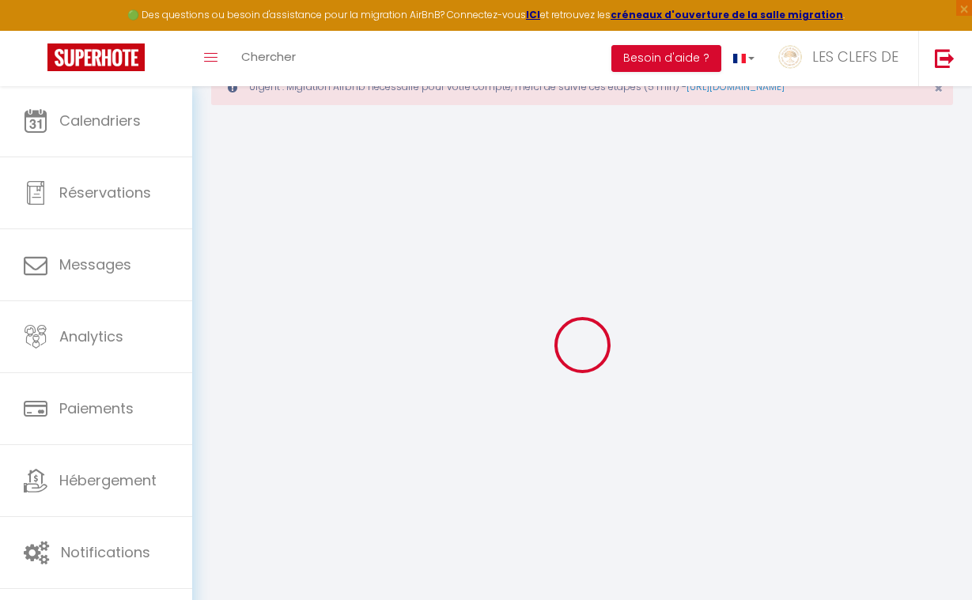
select select
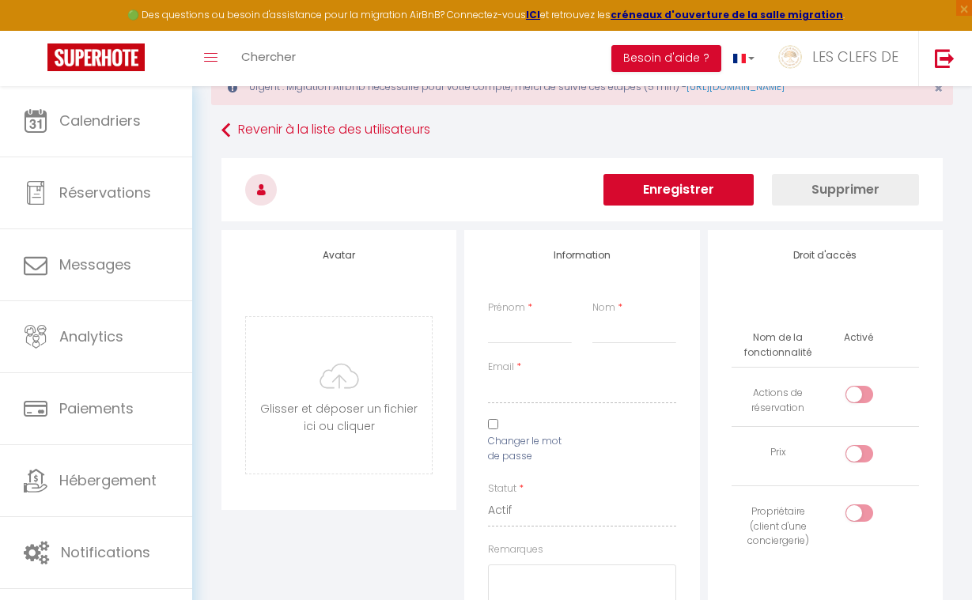
type input "[PERSON_NAME]"
type input "Levie"
type input "[EMAIL_ADDRESS][DOMAIN_NAME]"
select select
type textarea "[URL][DOMAIN_NAME]"
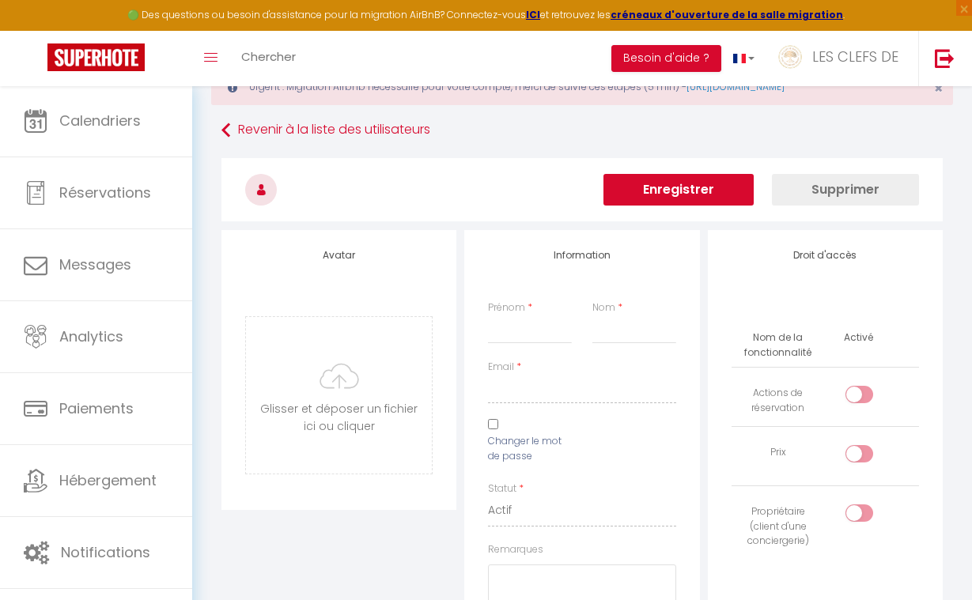
checkbox input "false"
checkbox input "true"
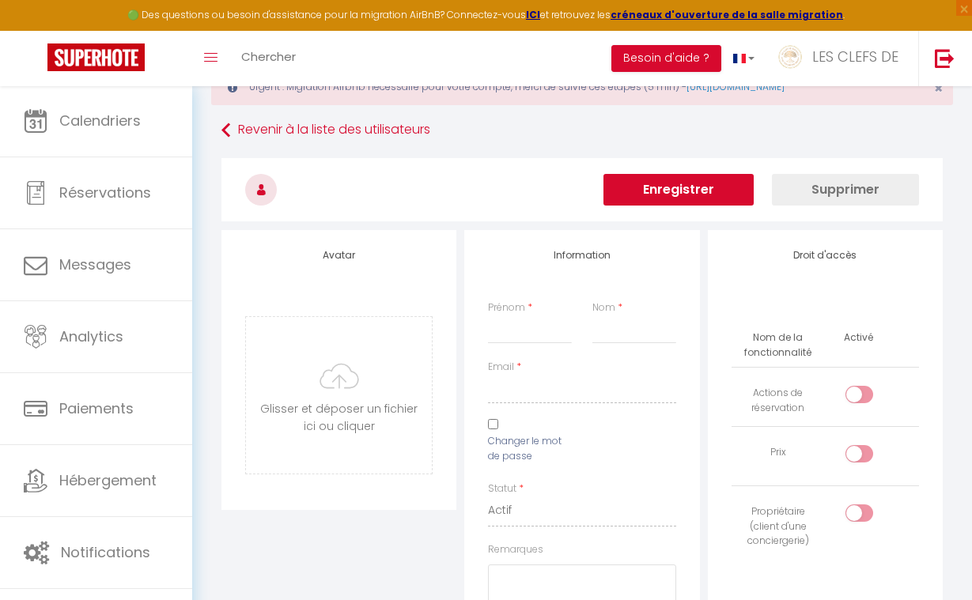
checkbox input "true"
checkbox input "false"
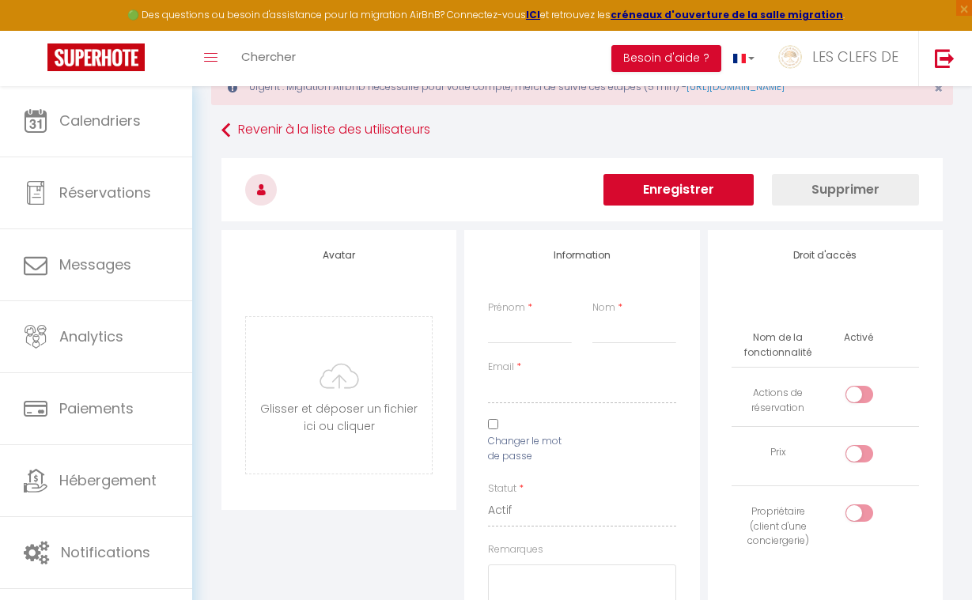
checkbox input "false"
checkbox input "true"
checkbox input "false"
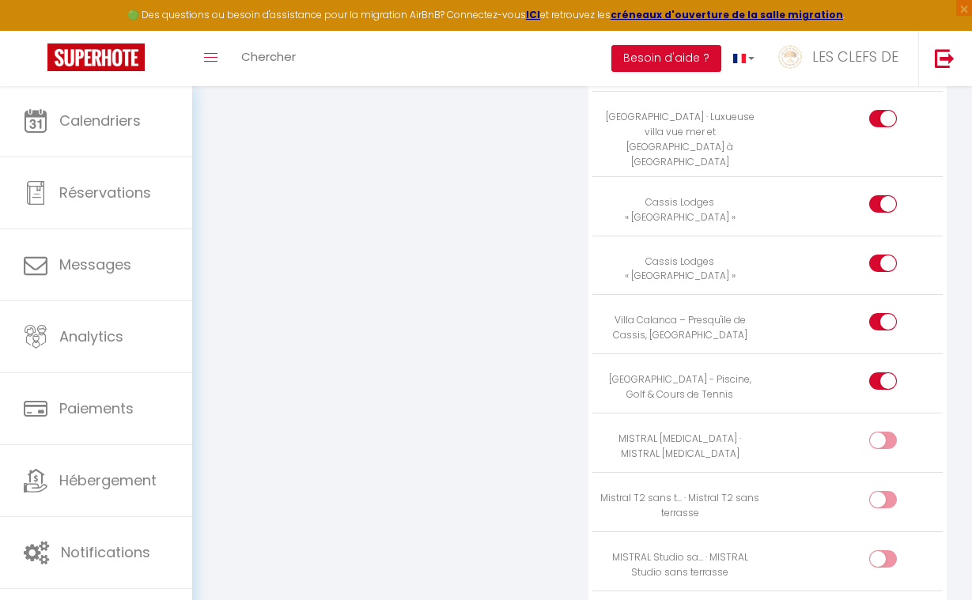
scroll to position [3497, 0]
click at [888, 433] on input "checkbox" at bounding box center [896, 445] width 28 height 24
checkbox input "true"
click at [880, 492] on label at bounding box center [883, 504] width 28 height 24
click at [882, 492] on input "checkbox" at bounding box center [896, 504] width 28 height 24
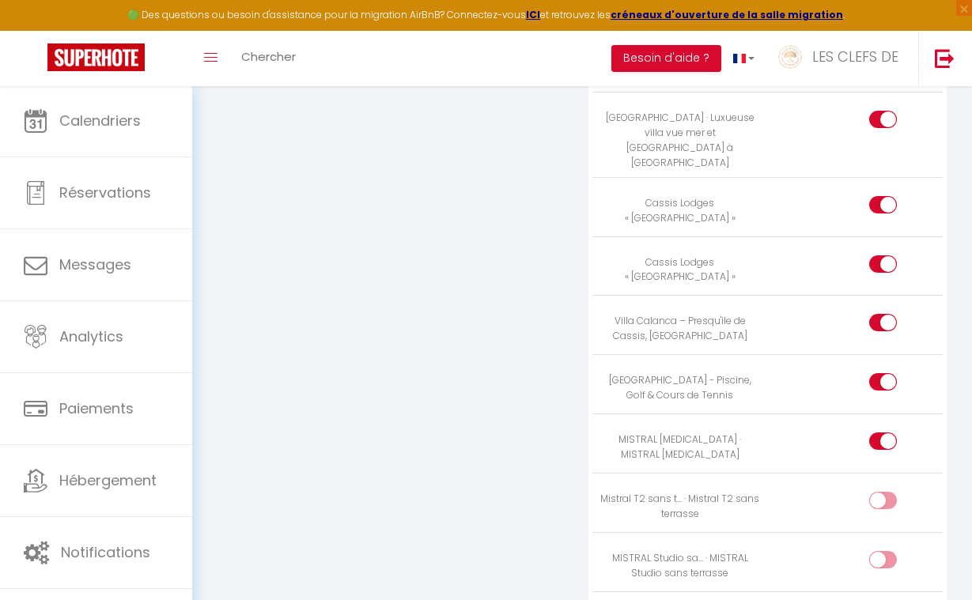
checkbox input "true"
click at [878, 551] on div at bounding box center [883, 559] width 28 height 17
click at [882, 551] on input "checkbox" at bounding box center [896, 563] width 28 height 24
checkbox input "true"
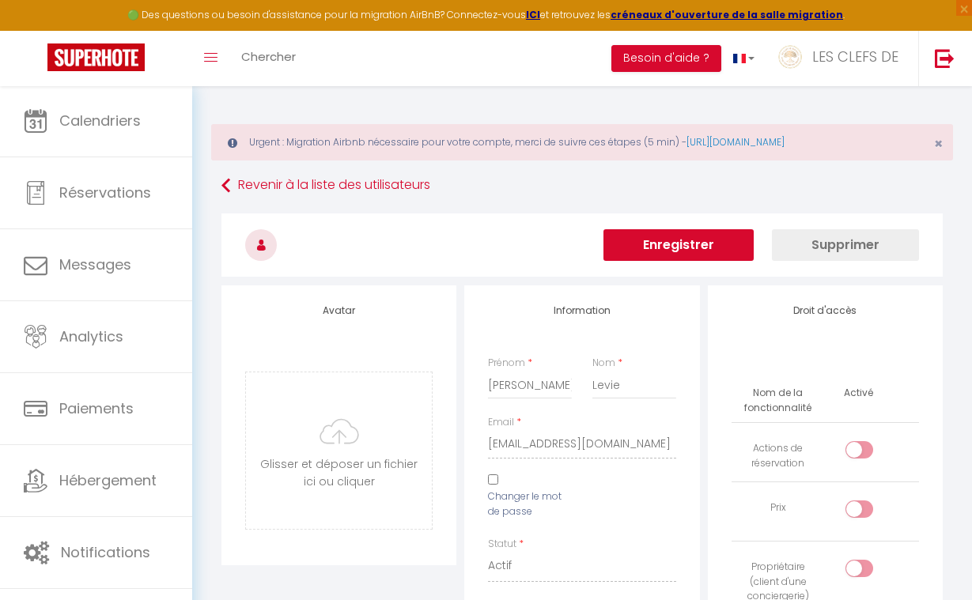
scroll to position [0, 0]
click at [714, 255] on button "Enregistrer" at bounding box center [678, 245] width 150 height 32
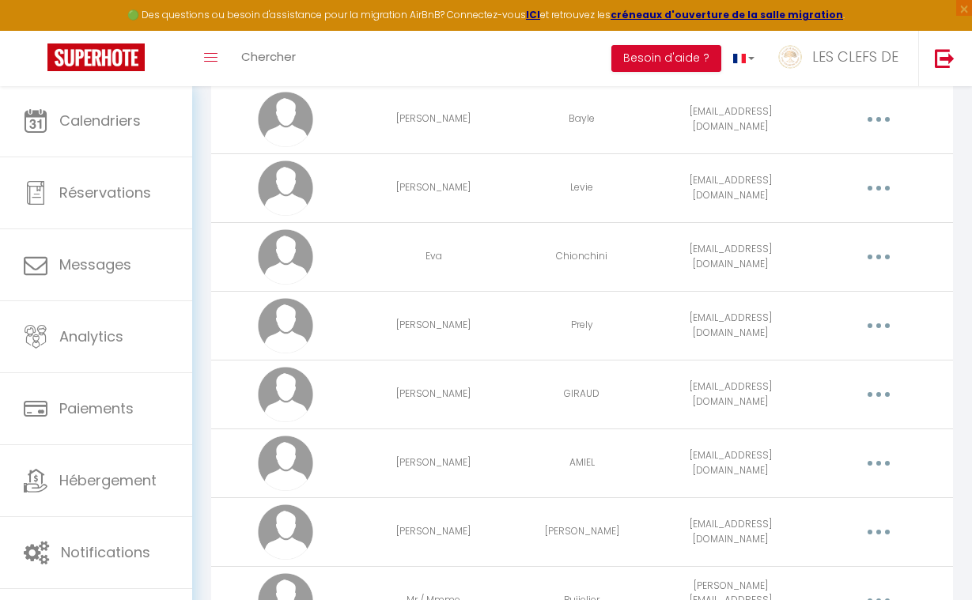
scroll to position [1014, 0]
click at [874, 123] on button "button" at bounding box center [879, 120] width 42 height 30
click at [843, 181] on link "Supprimer" at bounding box center [836, 187] width 117 height 27
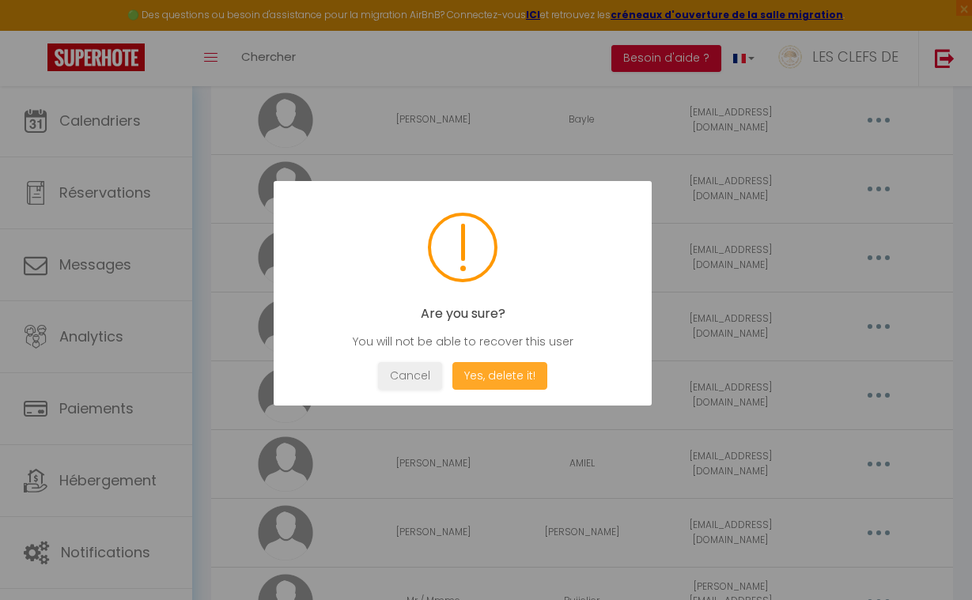
click at [534, 376] on button "Yes, delete it!" at bounding box center [499, 376] width 95 height 28
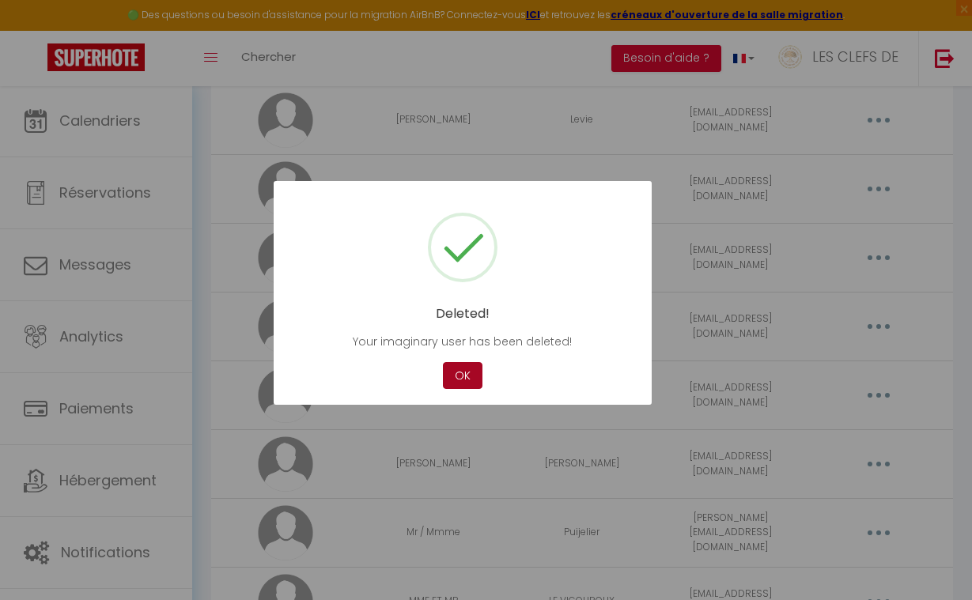
click at [465, 372] on button "OK" at bounding box center [463, 376] width 40 height 28
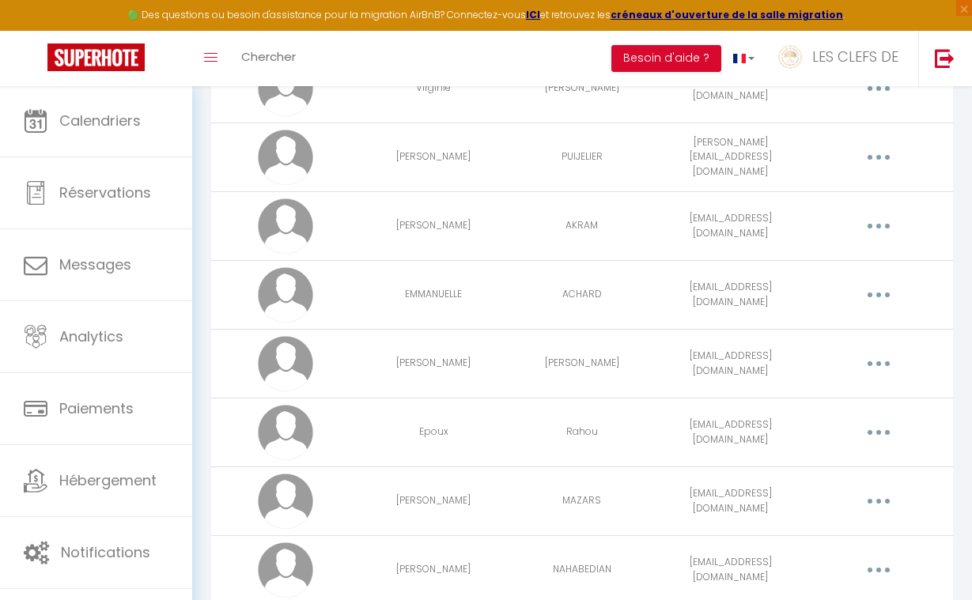
scroll to position [1714, 0]
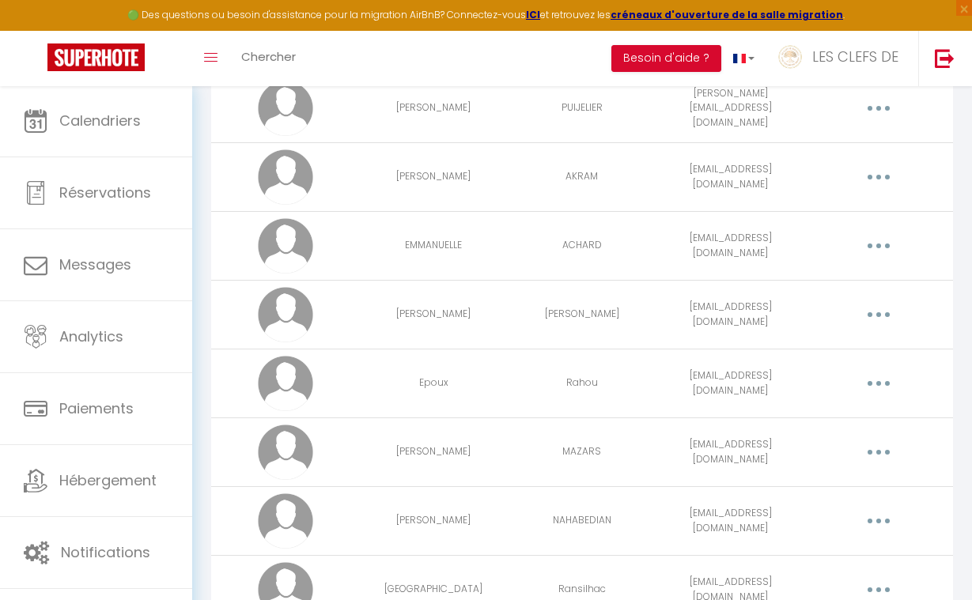
click at [878, 180] on button "button" at bounding box center [879, 177] width 42 height 30
click at [819, 209] on link "Editer" at bounding box center [836, 215] width 117 height 27
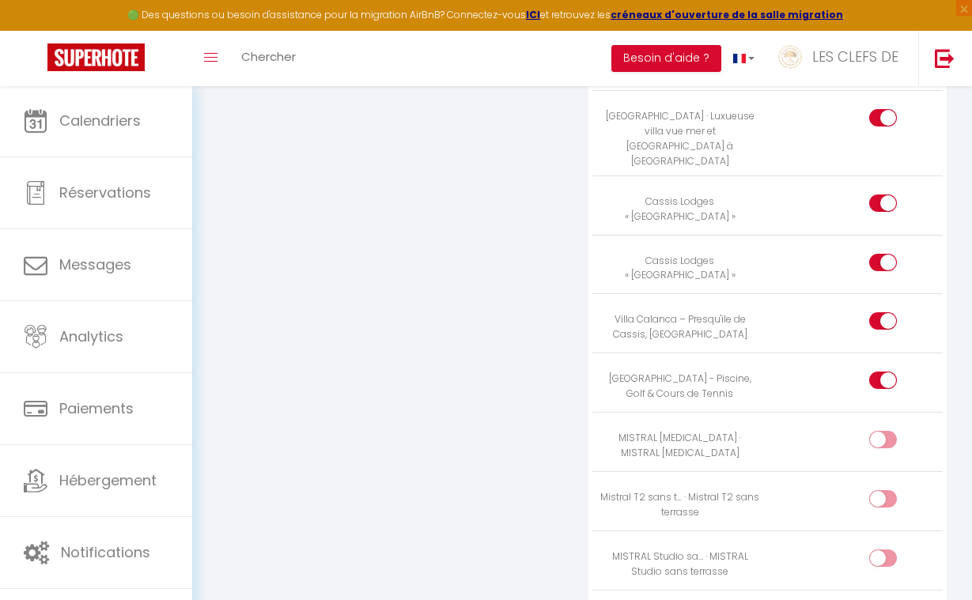
scroll to position [3497, 0]
click at [885, 414] on td at bounding box center [855, 443] width 175 height 59
click at [875, 433] on label at bounding box center [883, 445] width 28 height 24
click at [882, 433] on input "checkbox" at bounding box center [896, 445] width 28 height 24
click at [875, 492] on div at bounding box center [883, 500] width 28 height 17
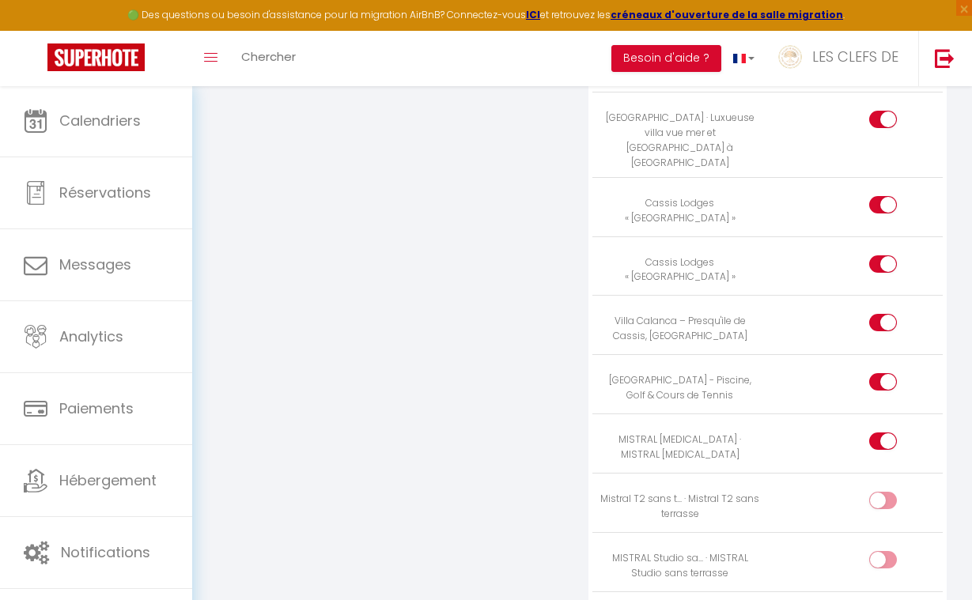
click at [882, 492] on input "checkbox" at bounding box center [896, 504] width 28 height 24
click at [879, 551] on div at bounding box center [883, 559] width 28 height 17
click at [882, 551] on input "checkbox" at bounding box center [896, 563] width 28 height 24
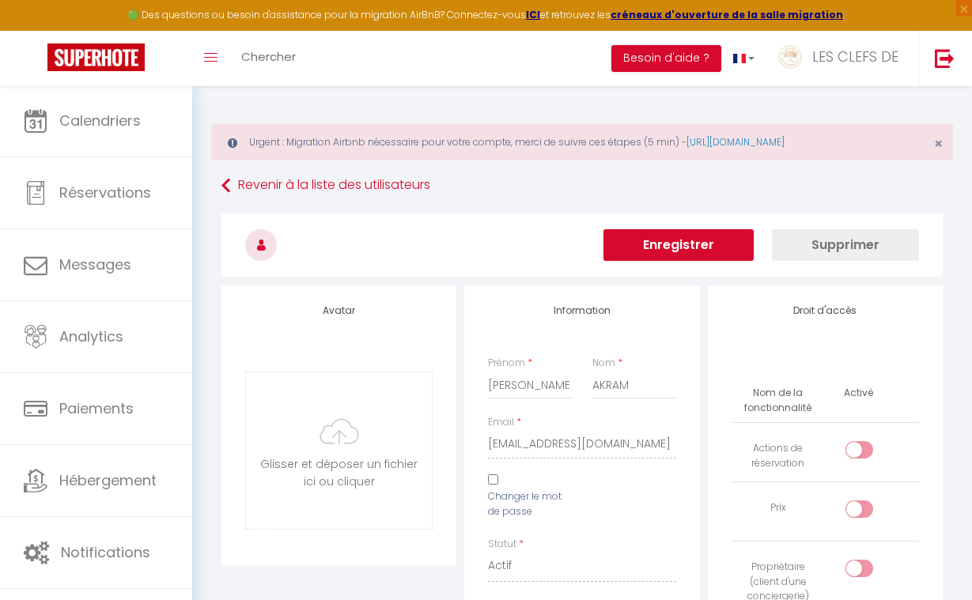
scroll to position [0, 0]
click at [712, 256] on button "Enregistrer" at bounding box center [678, 245] width 150 height 32
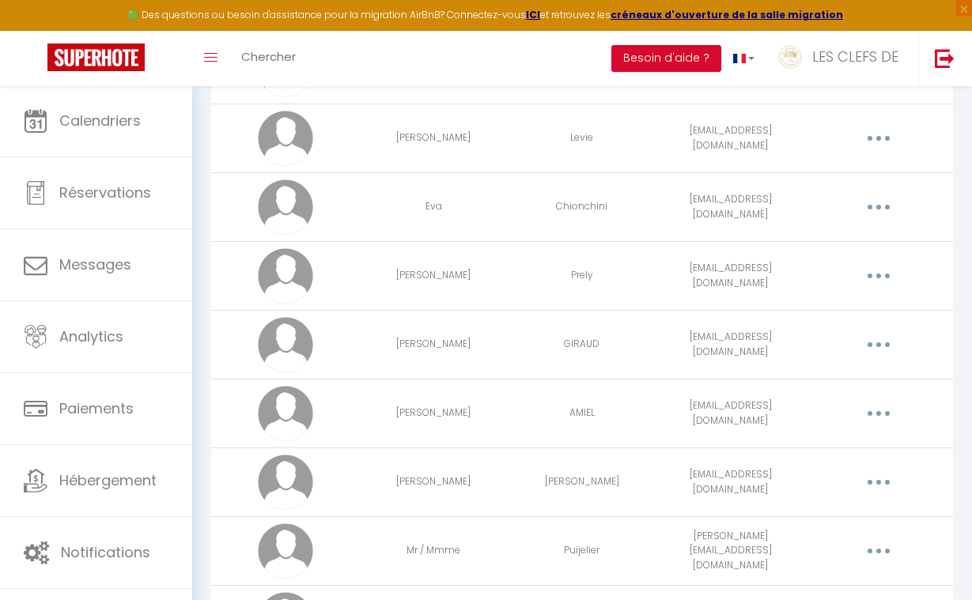
scroll to position [977, 0]
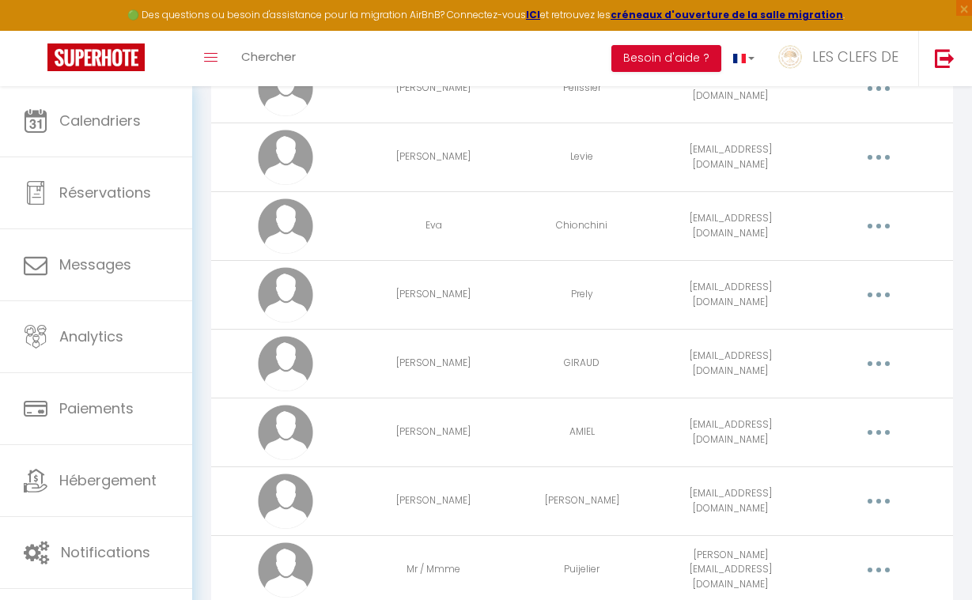
click at [881, 223] on button "button" at bounding box center [879, 226] width 42 height 30
click at [803, 266] on link "Editer" at bounding box center [836, 264] width 117 height 27
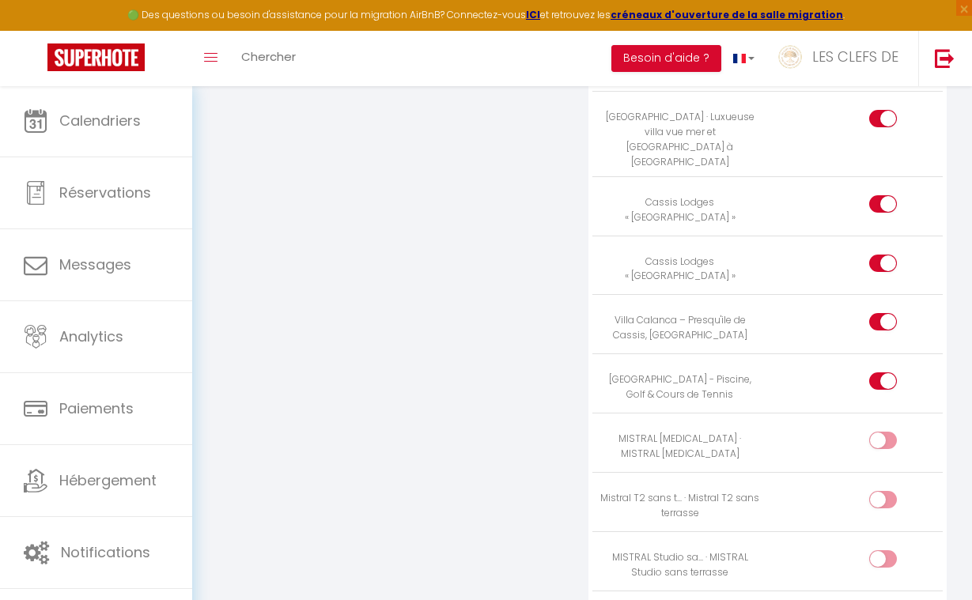
scroll to position [3497, 0]
click at [879, 433] on div at bounding box center [883, 441] width 28 height 17
click at [882, 433] on input "checkbox" at bounding box center [896, 445] width 28 height 24
click at [877, 492] on div at bounding box center [883, 500] width 28 height 17
click at [882, 492] on input "checkbox" at bounding box center [896, 504] width 28 height 24
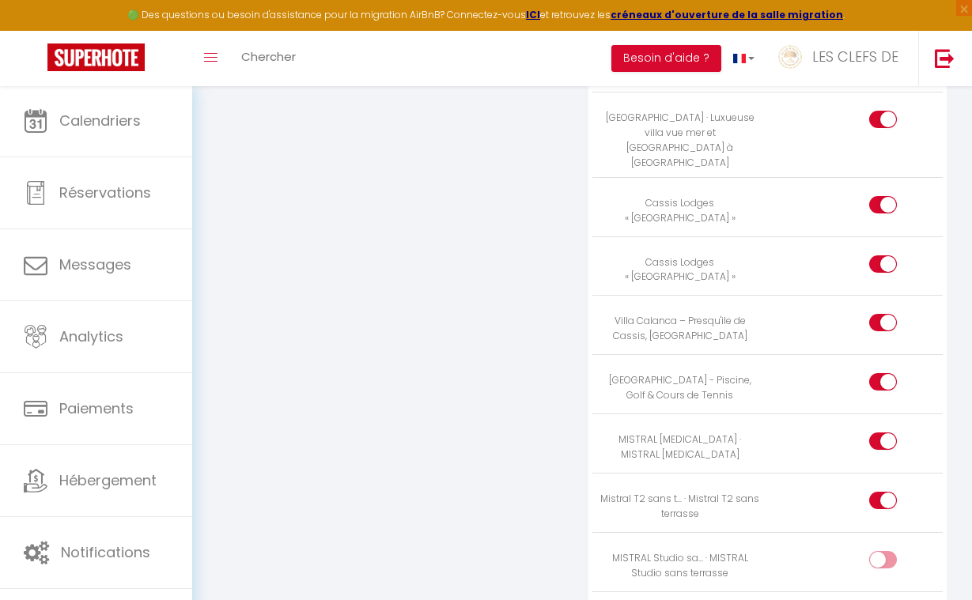
click at [879, 551] on div at bounding box center [883, 559] width 28 height 17
click at [882, 551] on input "checkbox" at bounding box center [896, 563] width 28 height 24
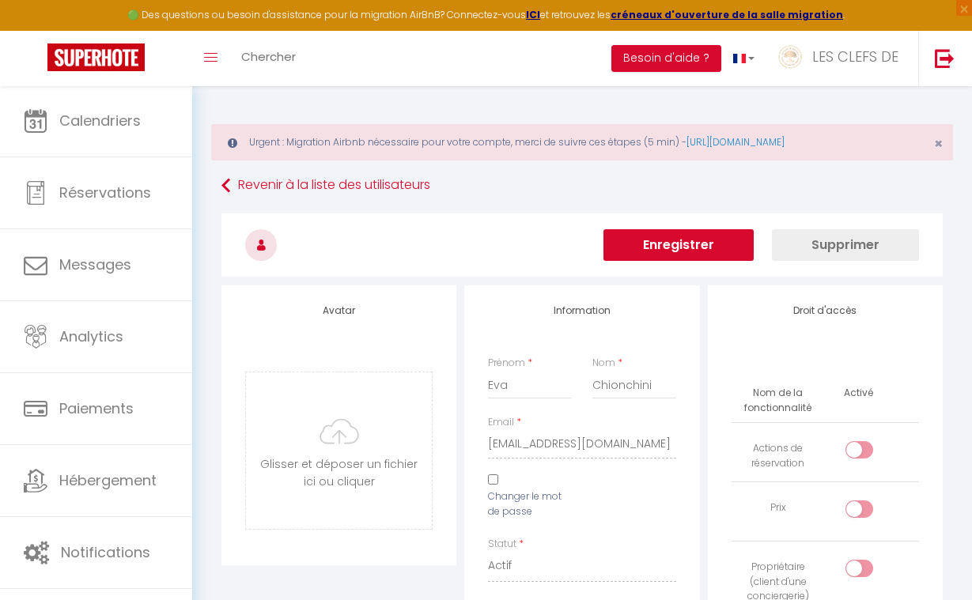
scroll to position [0, 0]
click at [690, 252] on button "Enregistrer" at bounding box center [678, 245] width 150 height 32
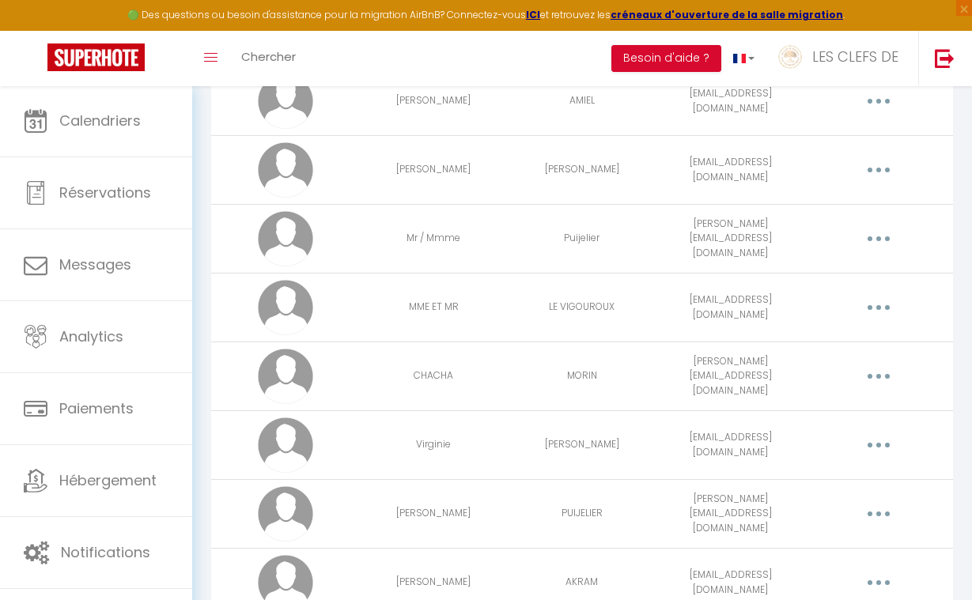
scroll to position [1297, 0]
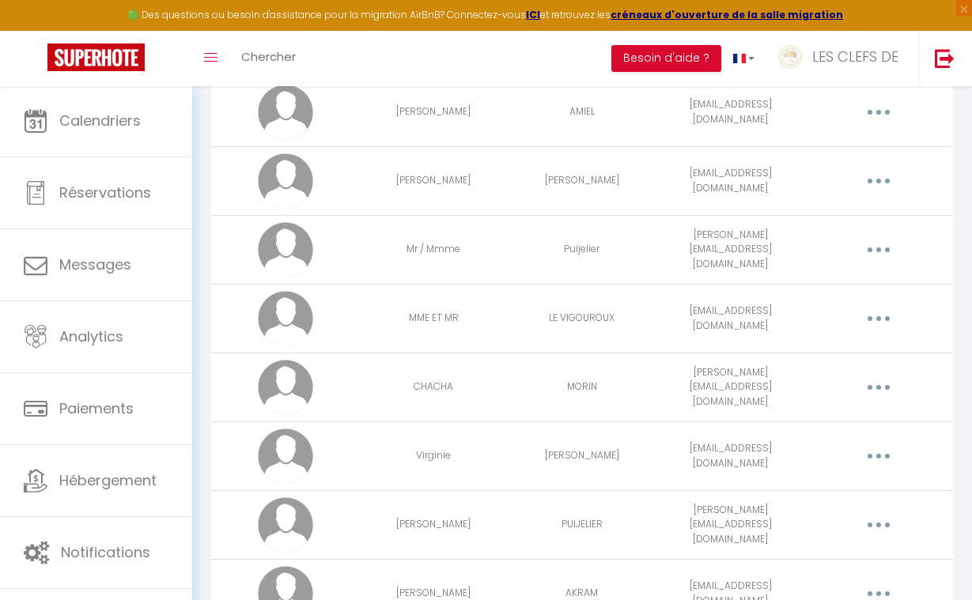
click at [877, 386] on icon "button" at bounding box center [878, 387] width 5 height 5
click at [824, 418] on link "Editer" at bounding box center [836, 426] width 117 height 27
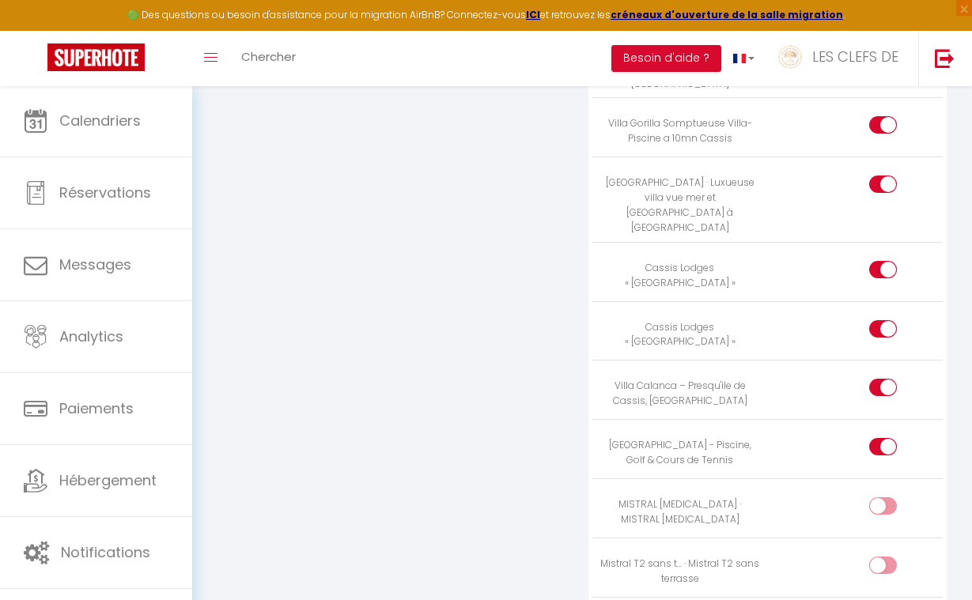
scroll to position [3433, 0]
click at [879, 496] on div at bounding box center [883, 504] width 28 height 17
click at [882, 496] on input "checkbox" at bounding box center [896, 508] width 28 height 24
click at [881, 555] on label at bounding box center [883, 567] width 28 height 24
click at [882, 555] on input "checkbox" at bounding box center [896, 567] width 28 height 24
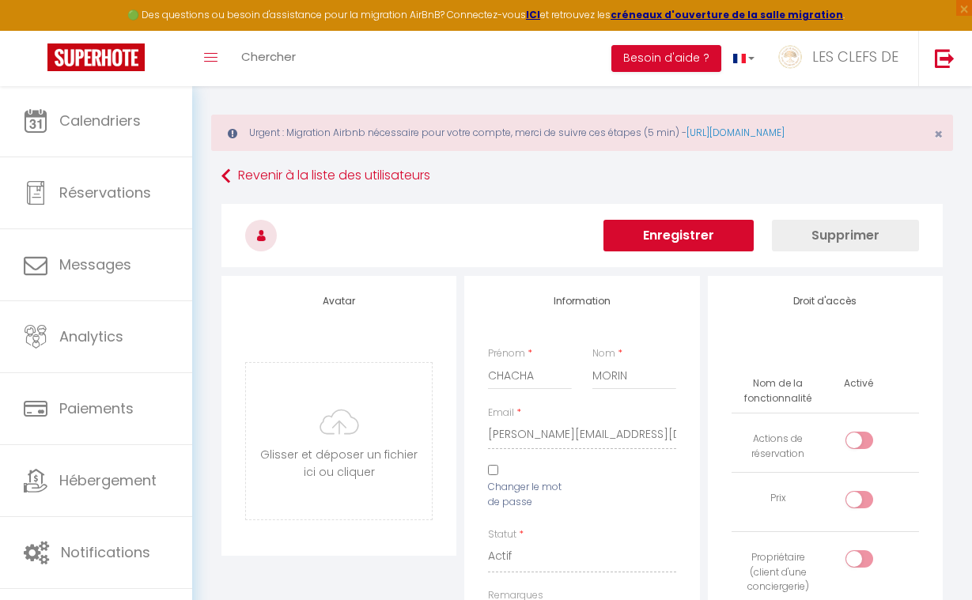
scroll to position [8, 0]
click at [706, 235] on button "Enregistrer" at bounding box center [678, 237] width 150 height 32
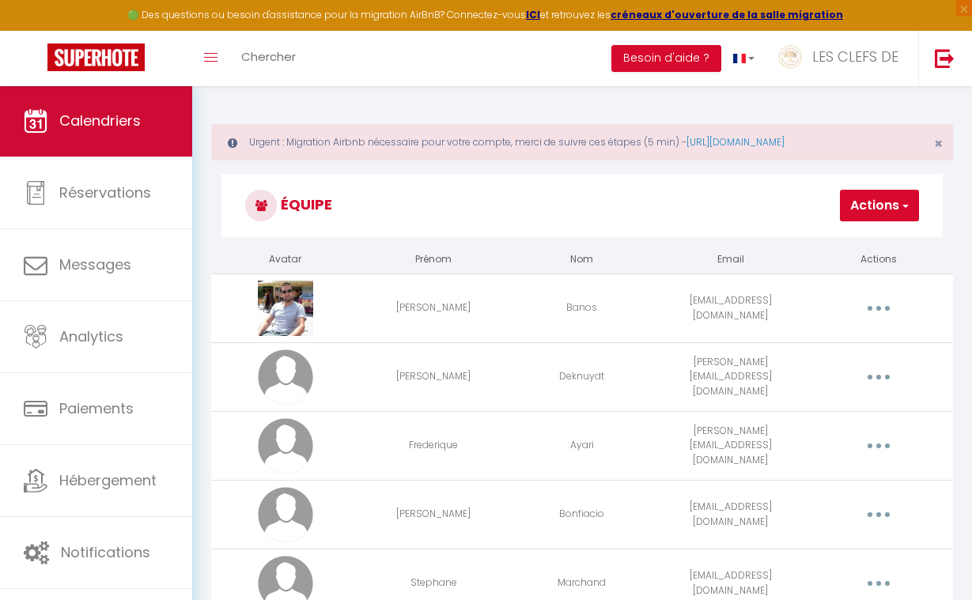
click at [164, 142] on link "Calendriers" at bounding box center [96, 120] width 192 height 71
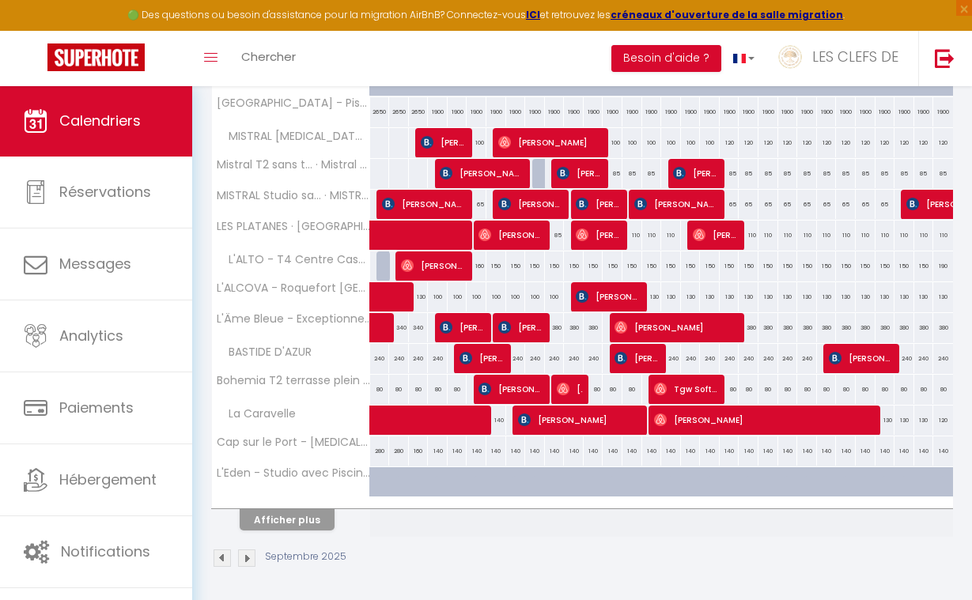
scroll to position [542, 0]
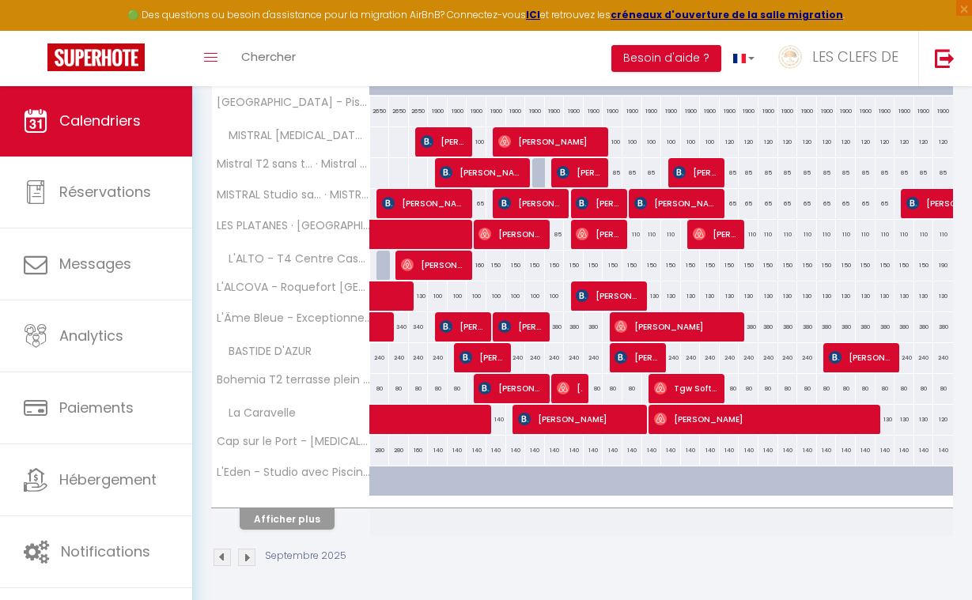
click at [308, 520] on button "Afficher plus" at bounding box center [287, 518] width 95 height 21
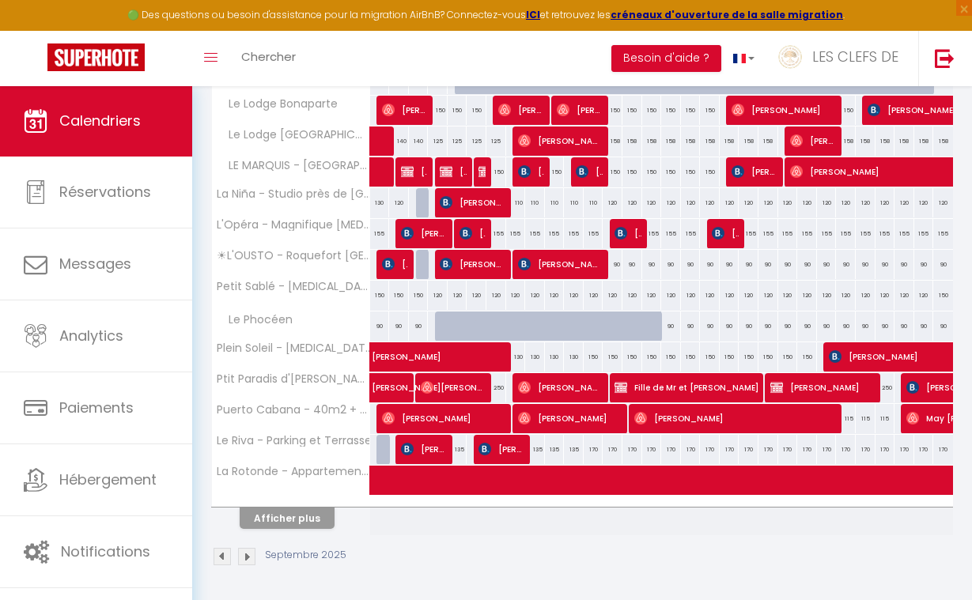
scroll to position [1159, 0]
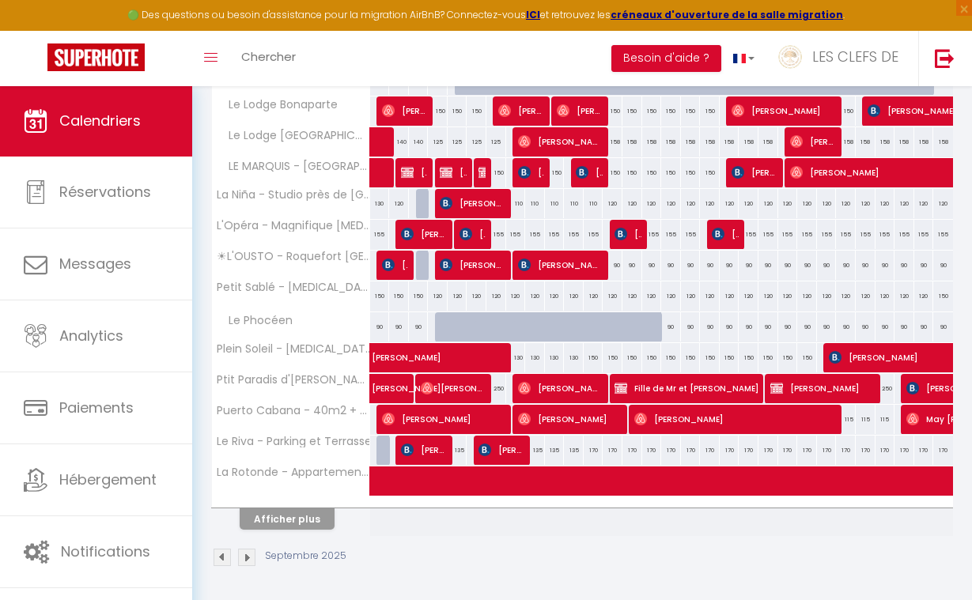
click at [306, 522] on button "Afficher plus" at bounding box center [287, 518] width 95 height 21
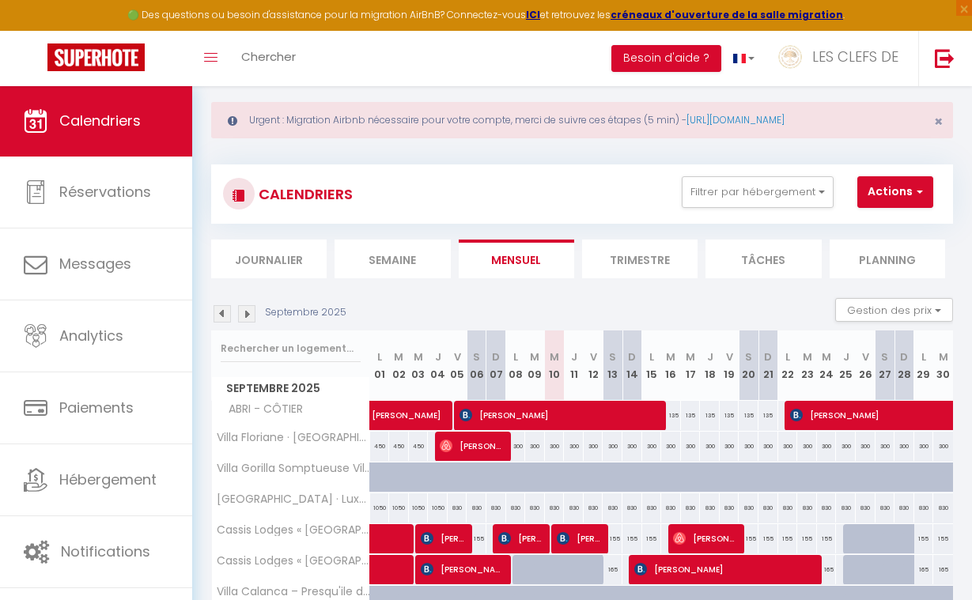
scroll to position [28, 0]
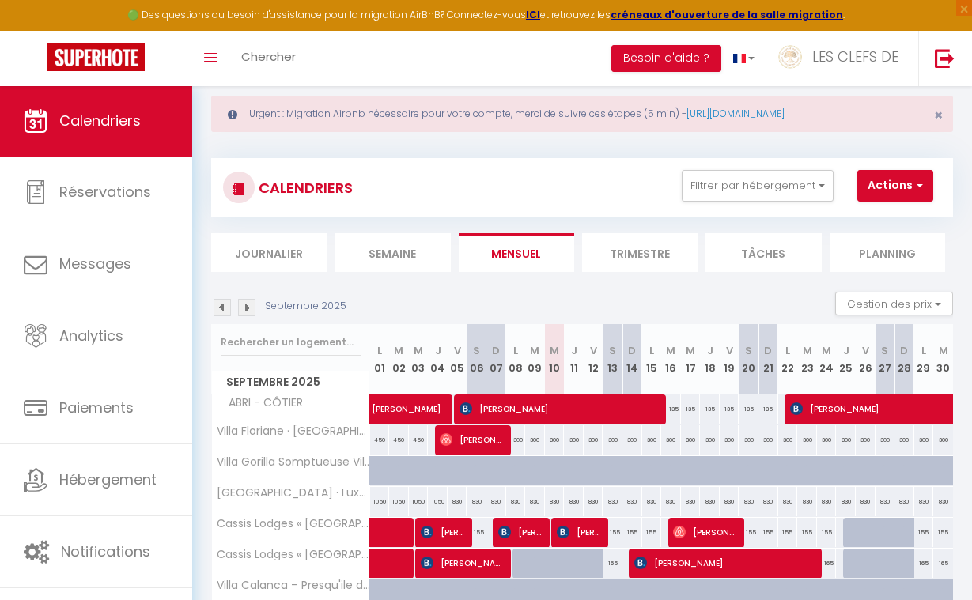
click at [472, 442] on span "[PERSON_NAME]" at bounding box center [473, 440] width 66 height 30
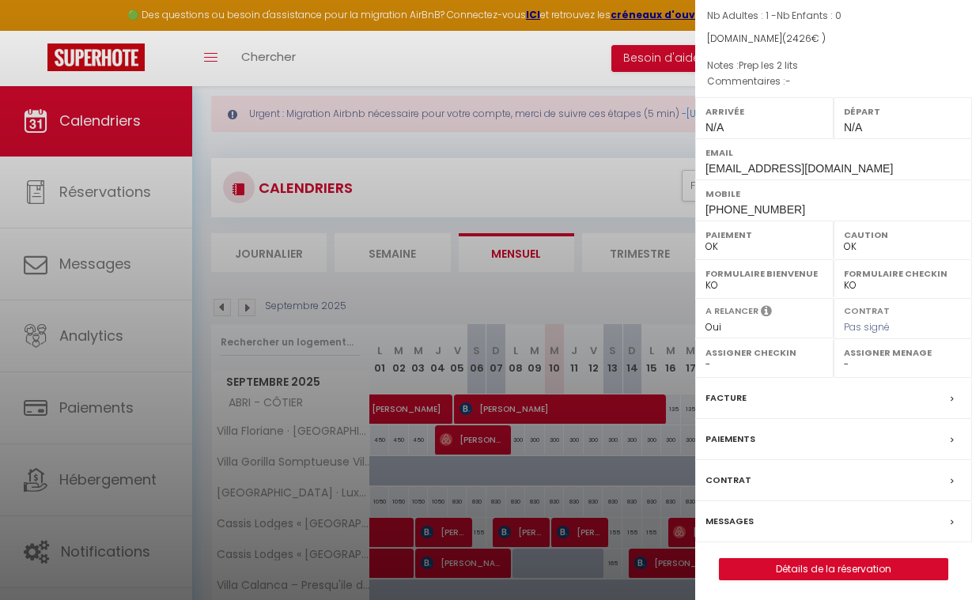
scroll to position [148, 0]
click at [795, 566] on link "Détails de la réservation" at bounding box center [834, 570] width 228 height 21
